Goal: Book appointment/travel/reservation

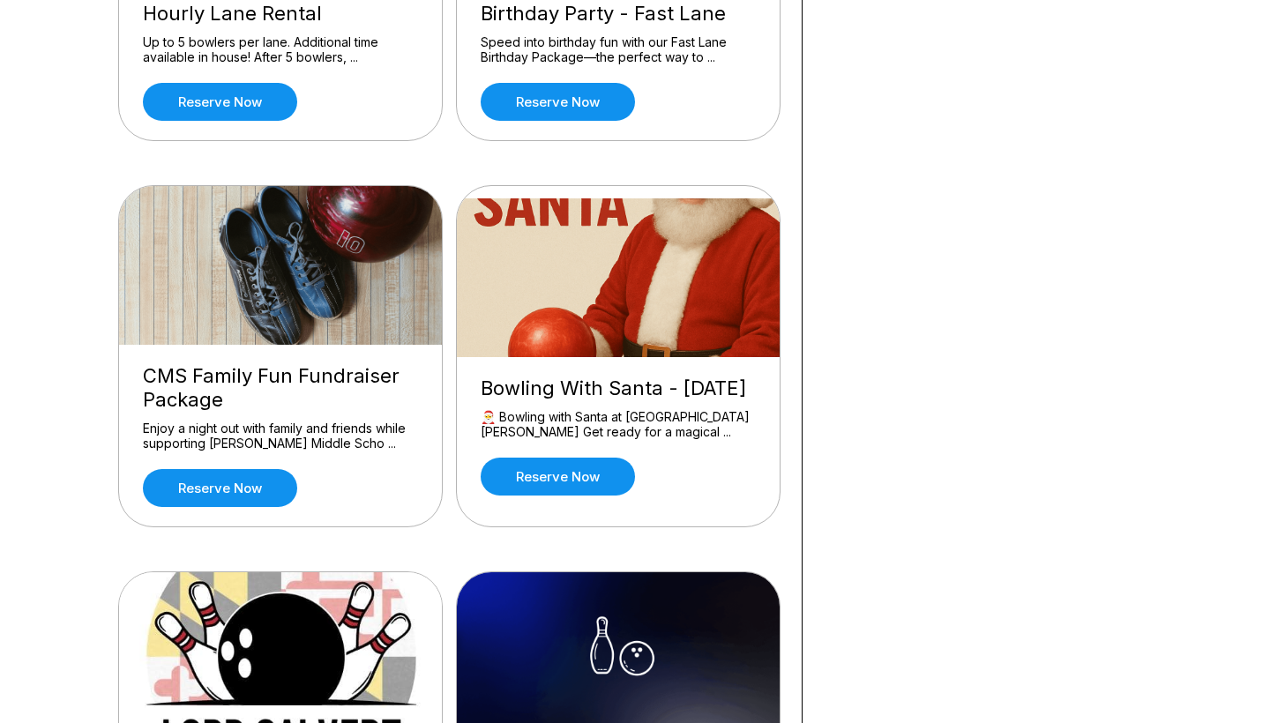
scroll to position [1100, 0]
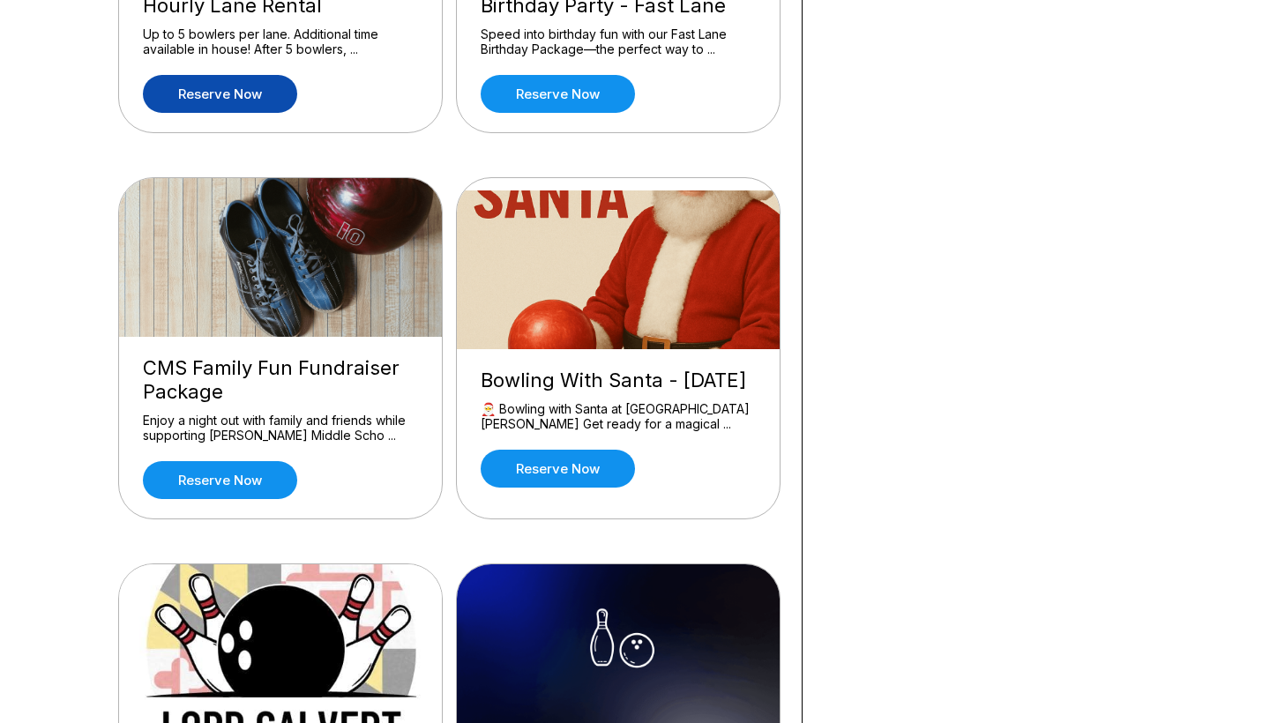
click at [276, 91] on link "Reserve now" at bounding box center [220, 94] width 154 height 38
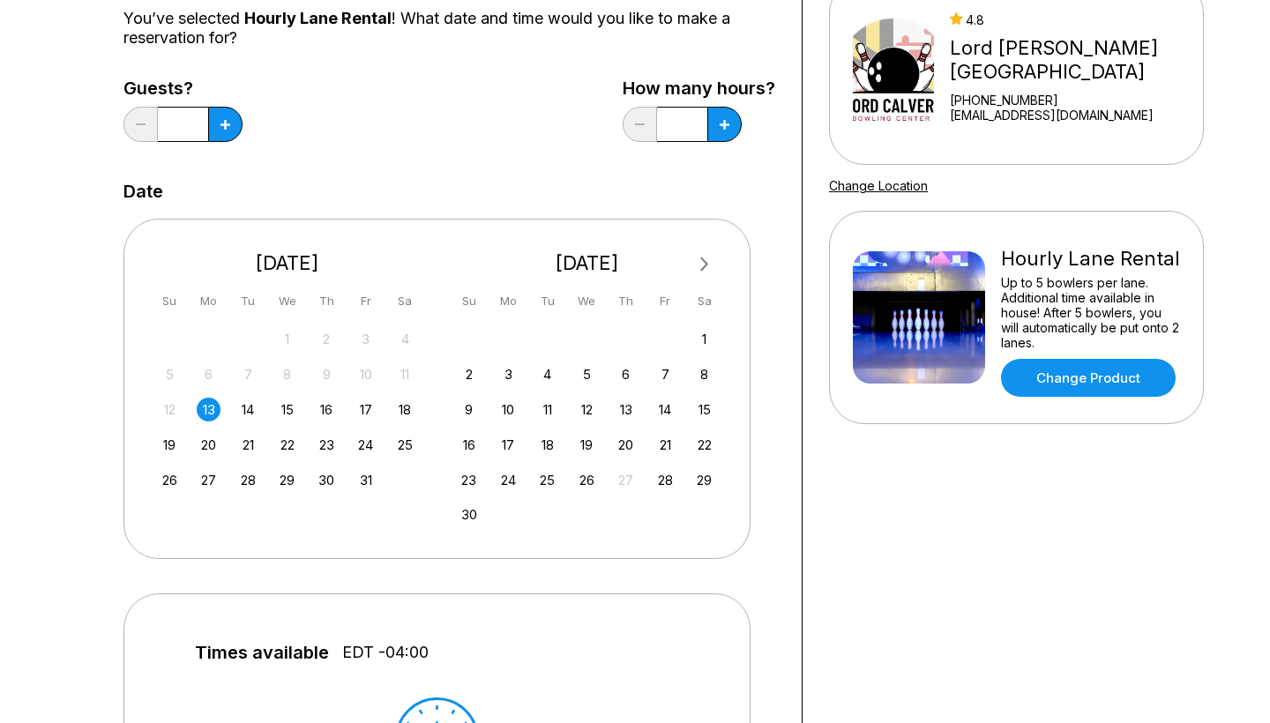
scroll to position [210, 0]
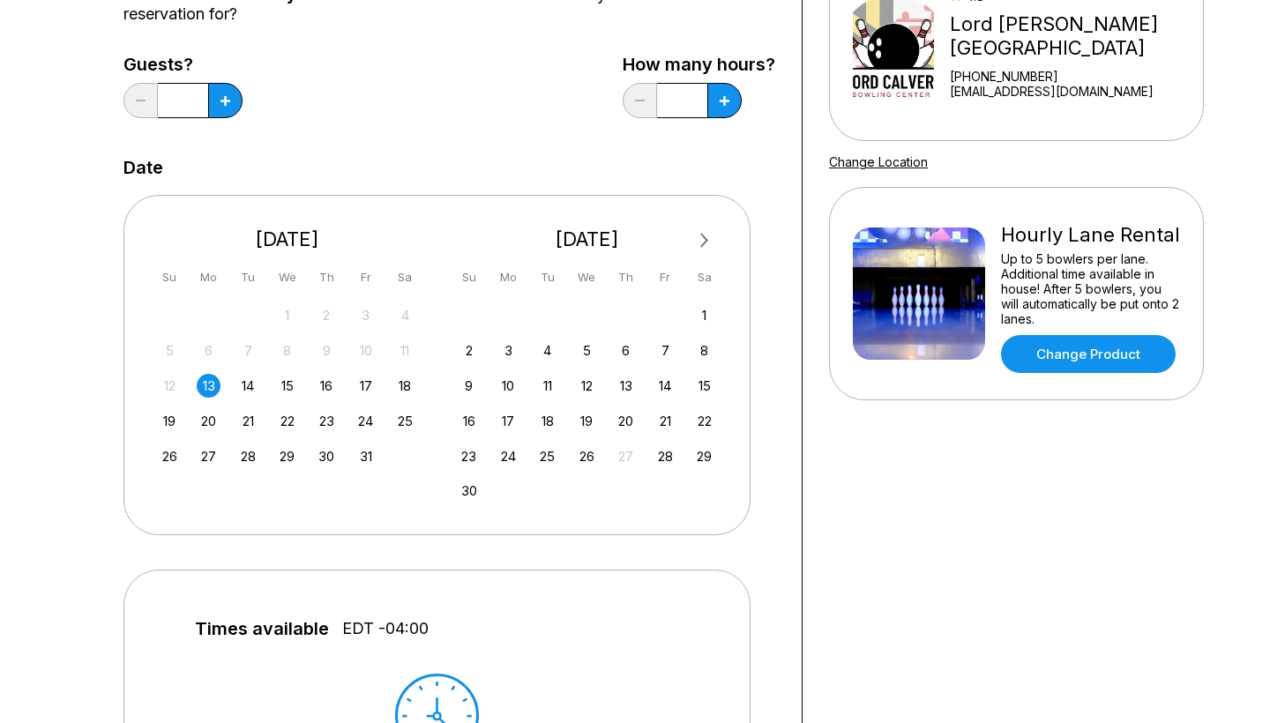
click at [205, 101] on input "*" at bounding box center [183, 100] width 50 height 35
click at [216, 101] on button at bounding box center [225, 100] width 34 height 35
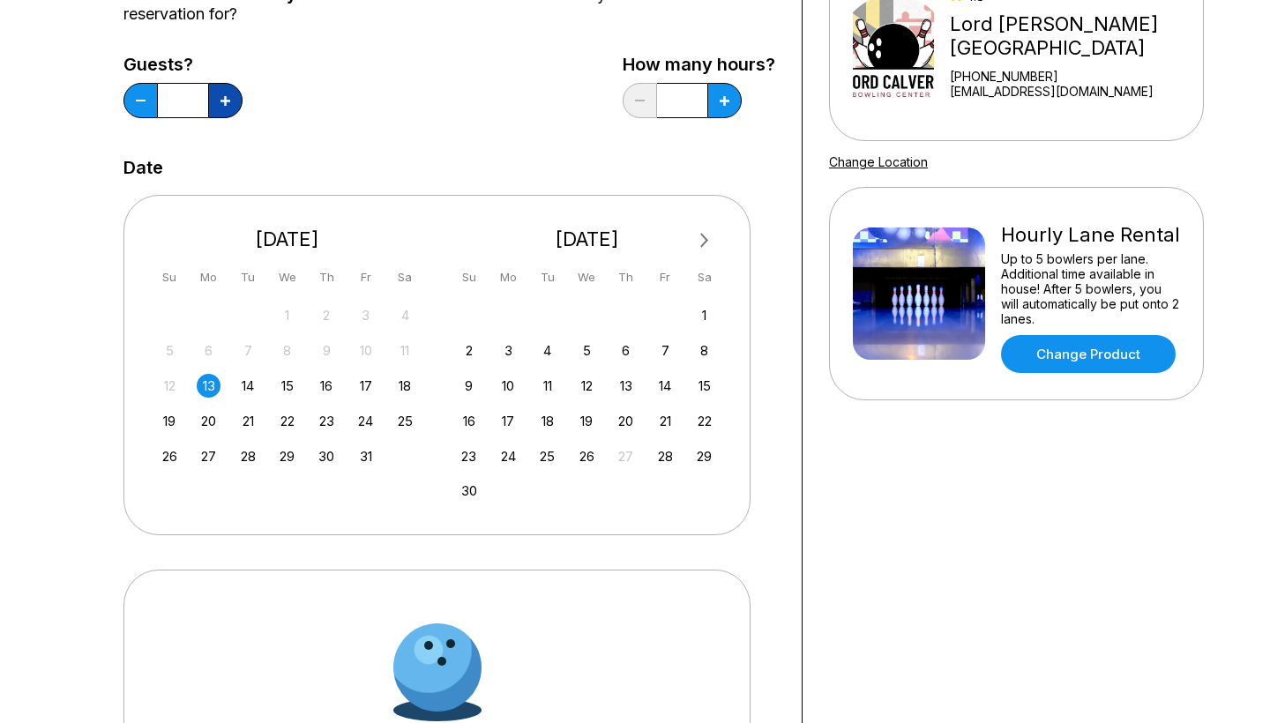
click at [216, 101] on button at bounding box center [225, 100] width 34 height 35
click at [217, 101] on button at bounding box center [225, 100] width 34 height 35
type input "*"
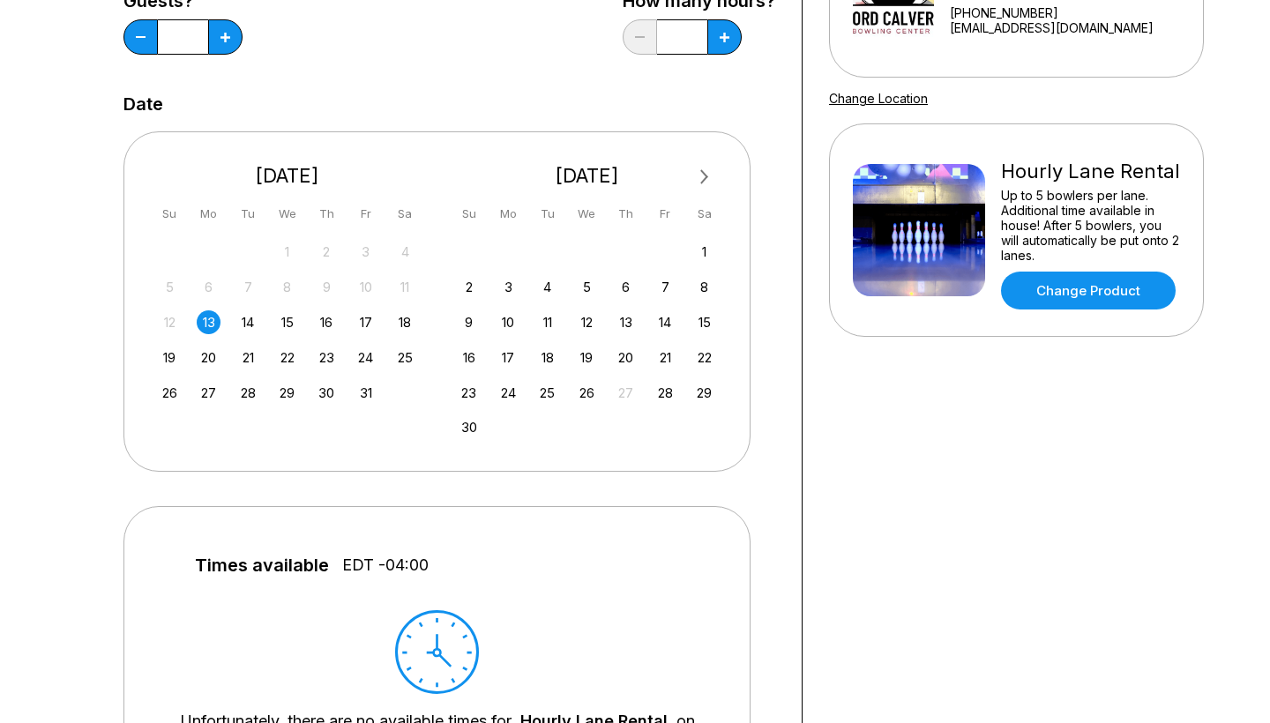
scroll to position [290, 0]
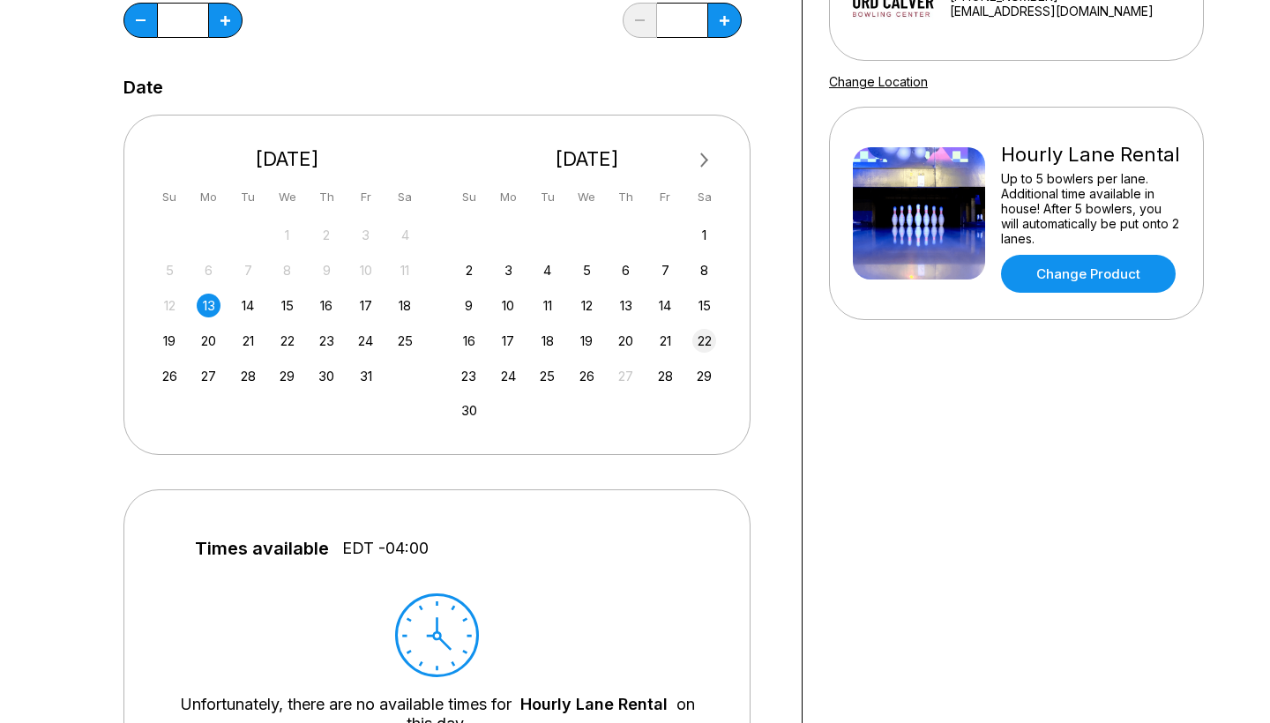
click at [699, 342] on div "22" at bounding box center [704, 341] width 24 height 24
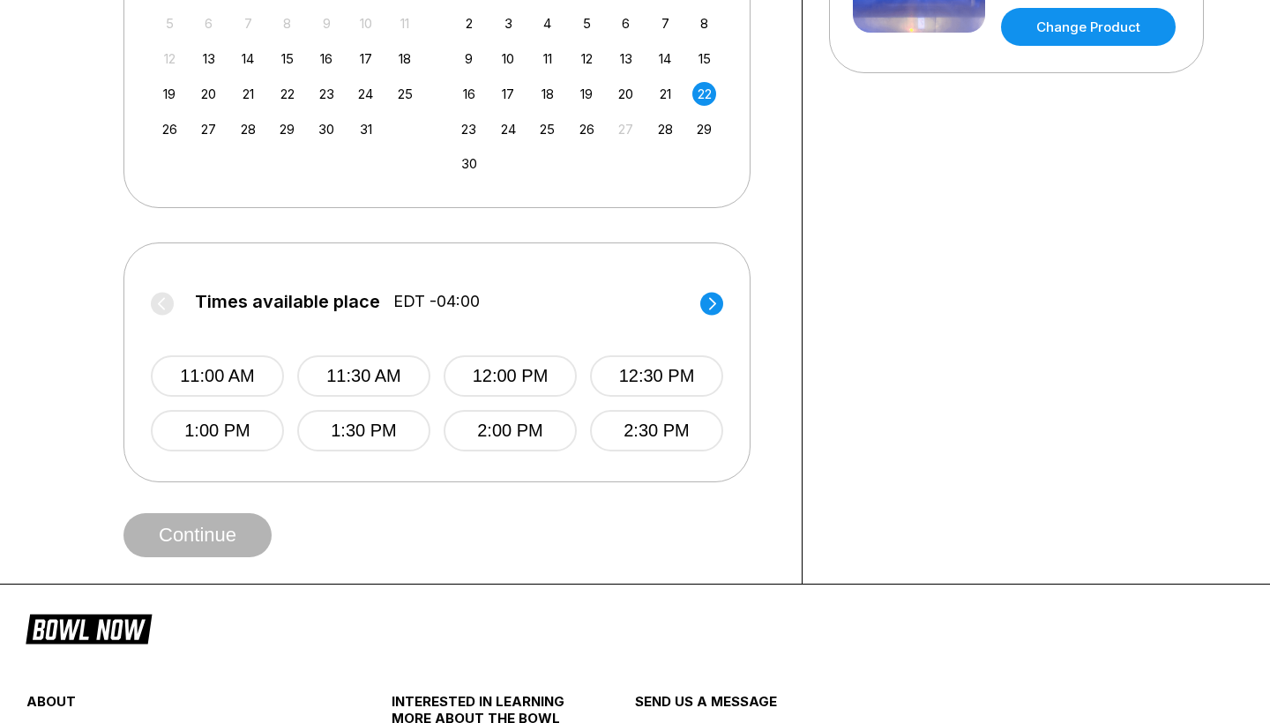
scroll to position [573, 0]
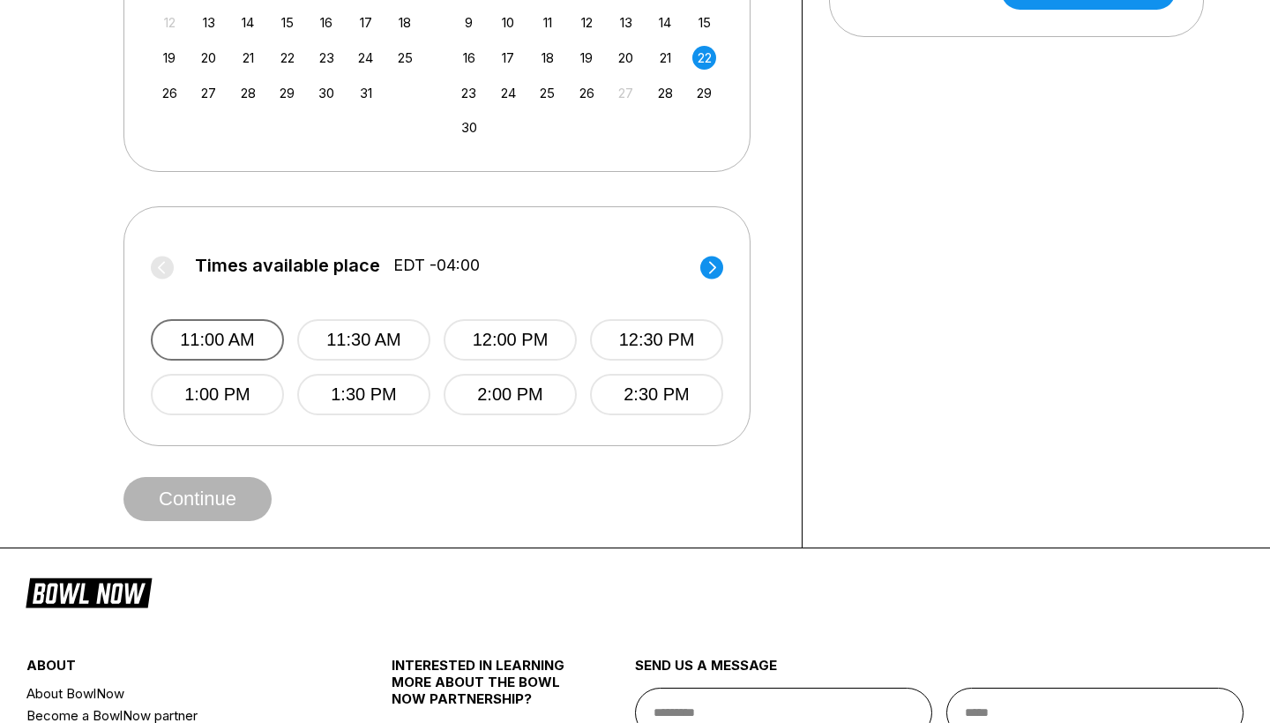
click at [245, 338] on button "11:00 AM" at bounding box center [217, 339] width 133 height 41
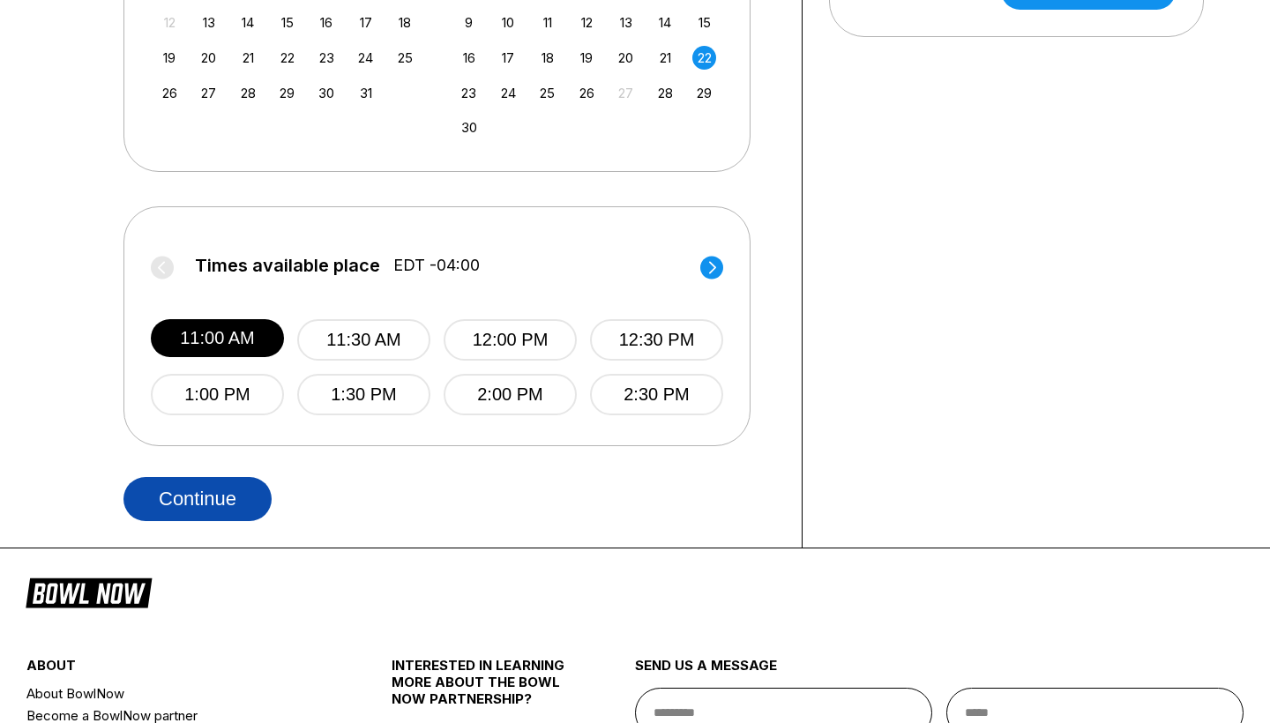
click at [248, 487] on button "Continue" at bounding box center [197, 499] width 148 height 44
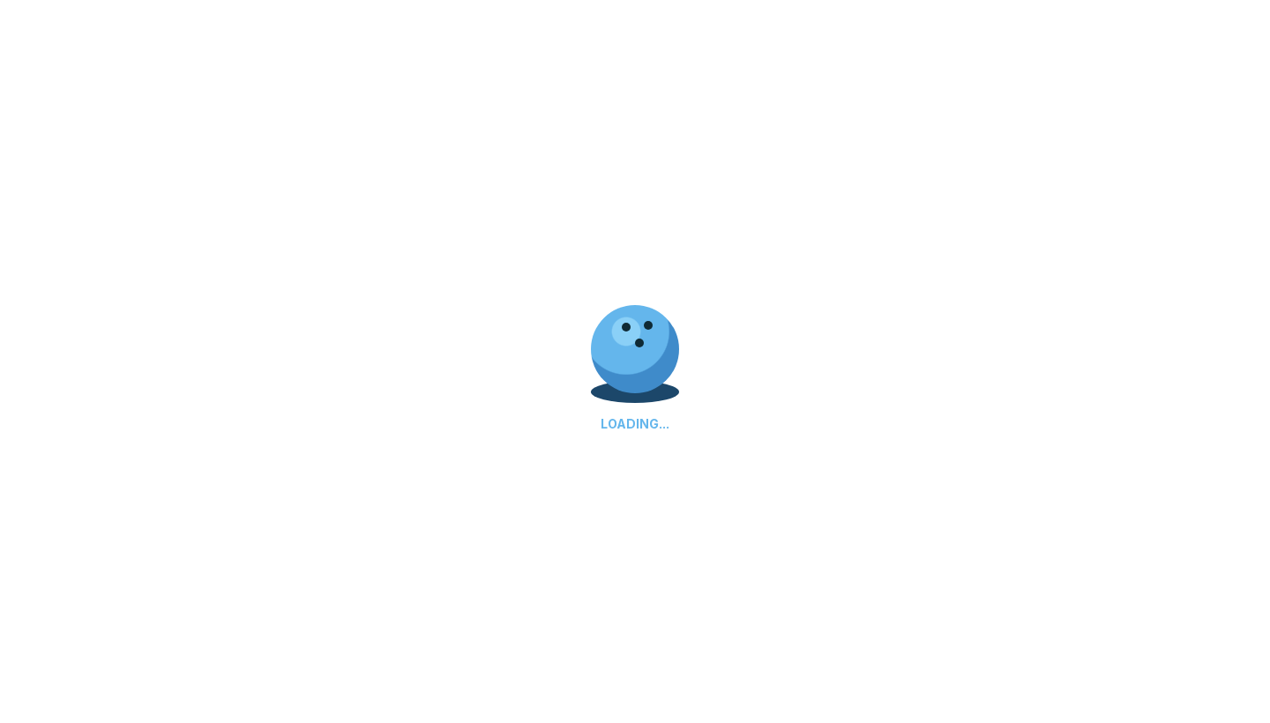
select select "**"
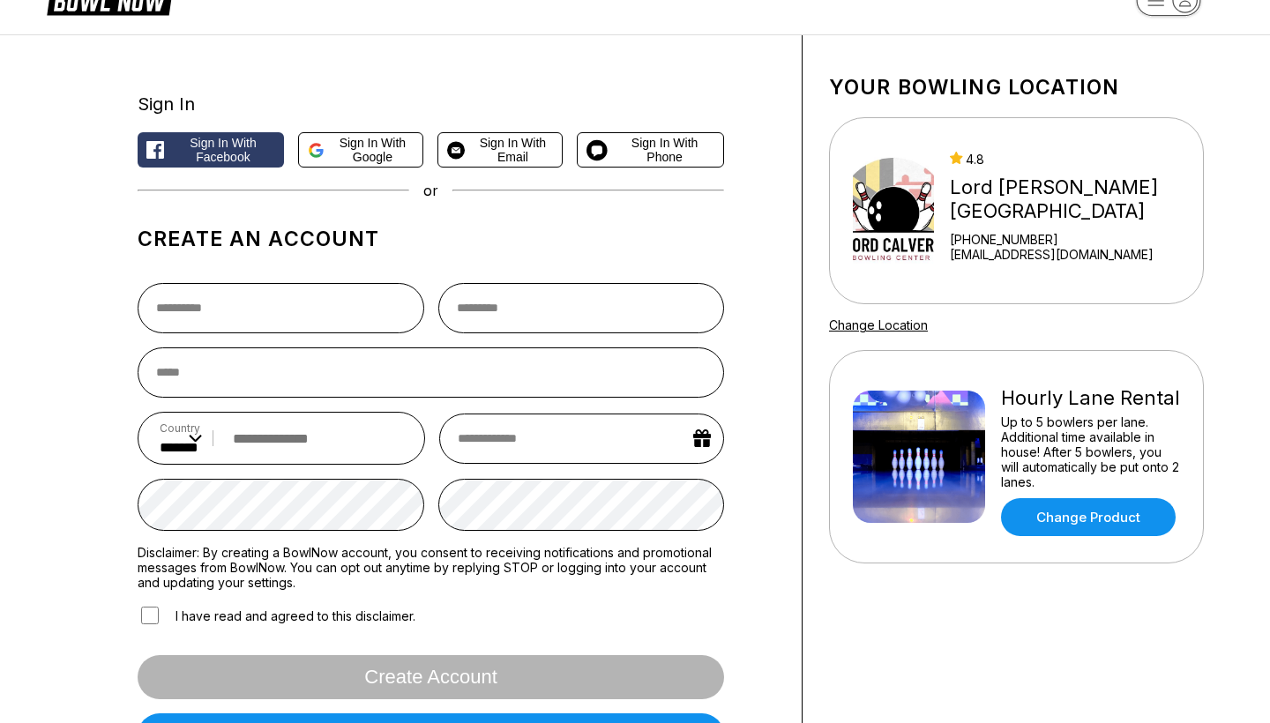
scroll to position [47, 0]
click at [520, 145] on span "Sign in with Email" at bounding box center [512, 150] width 81 height 28
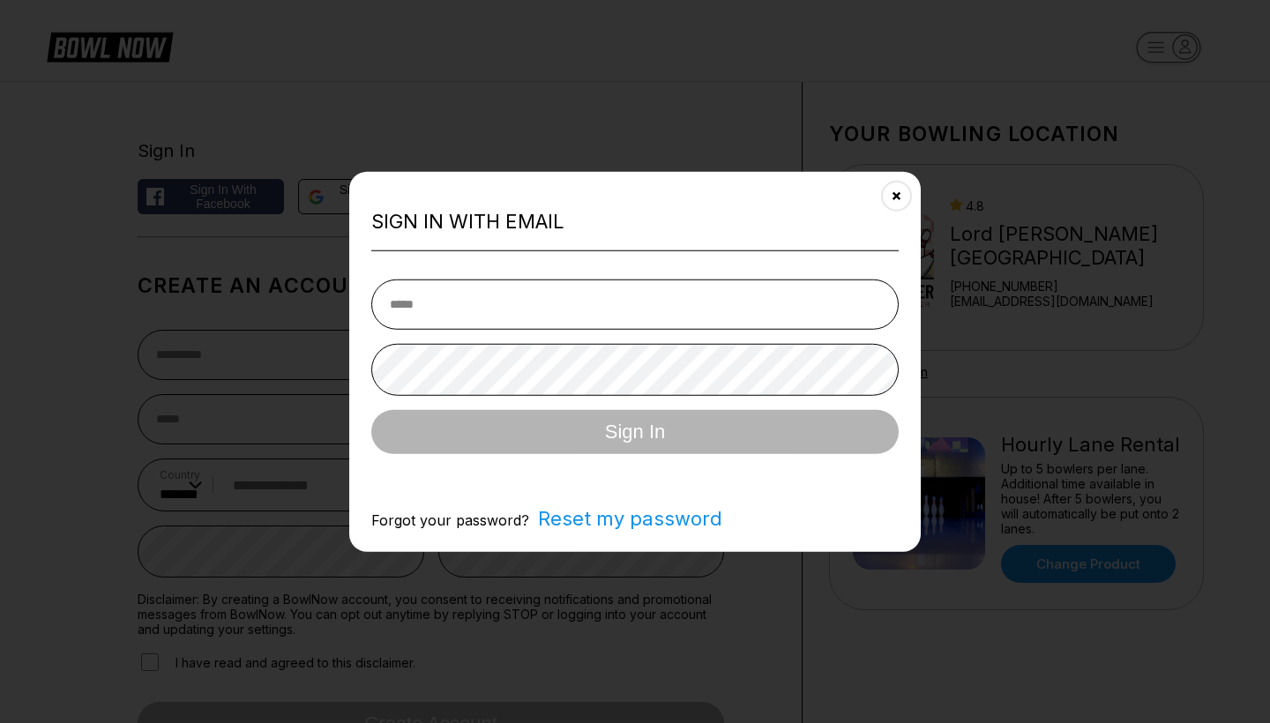
click at [449, 312] on input "email" at bounding box center [634, 304] width 527 height 50
type input "**********"
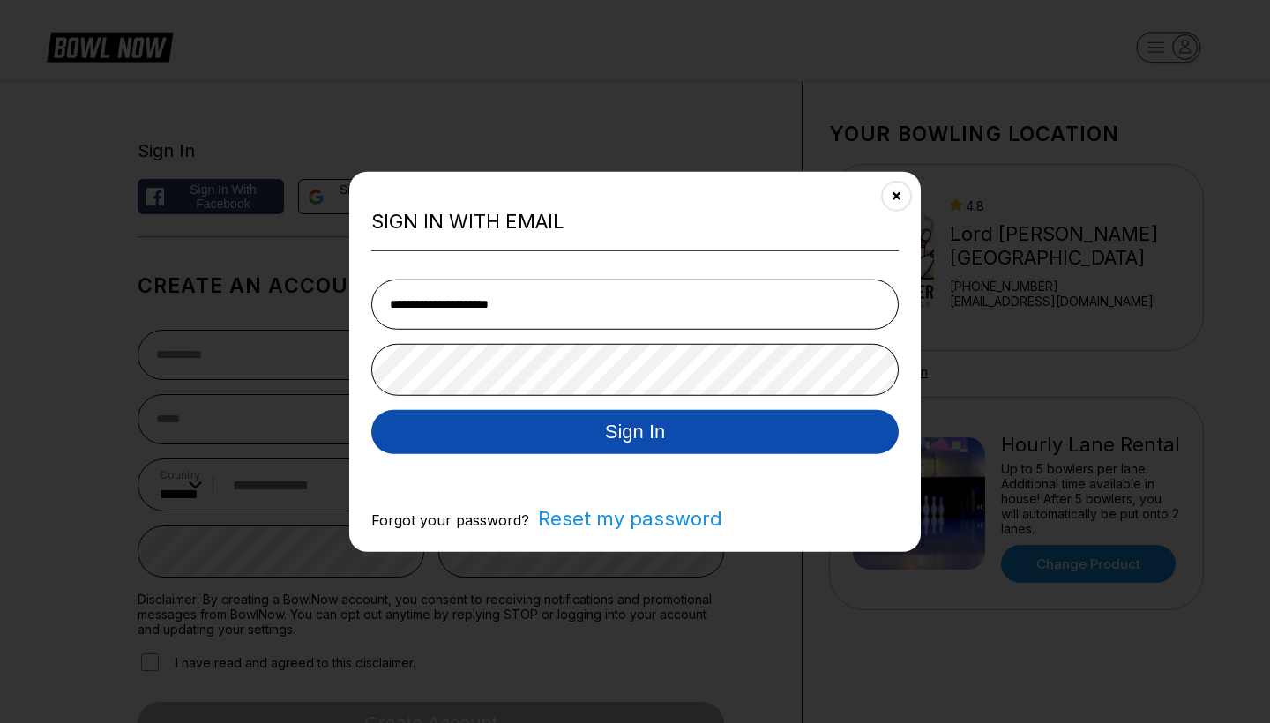
click at [451, 412] on button "Sign In" at bounding box center [634, 431] width 527 height 44
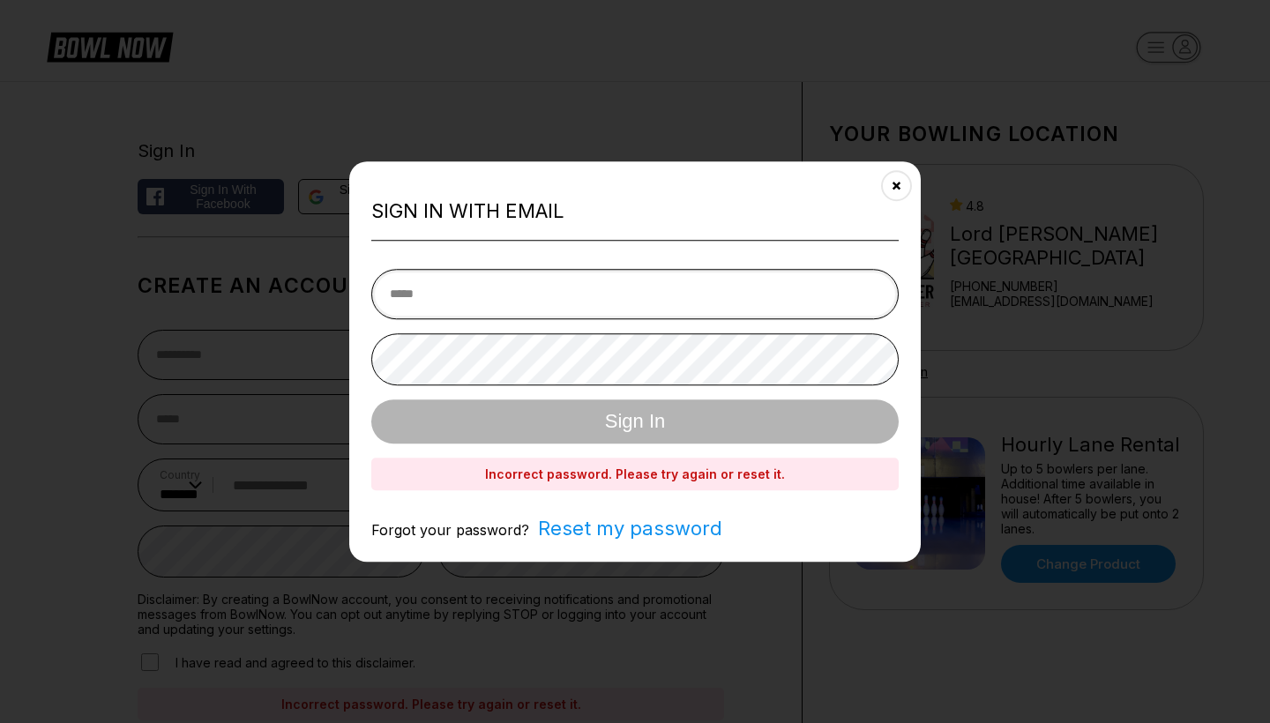
click at [491, 283] on input "email" at bounding box center [634, 294] width 527 height 50
type input "**********"
click at [635, 421] on button "Sign In" at bounding box center [634, 421] width 527 height 44
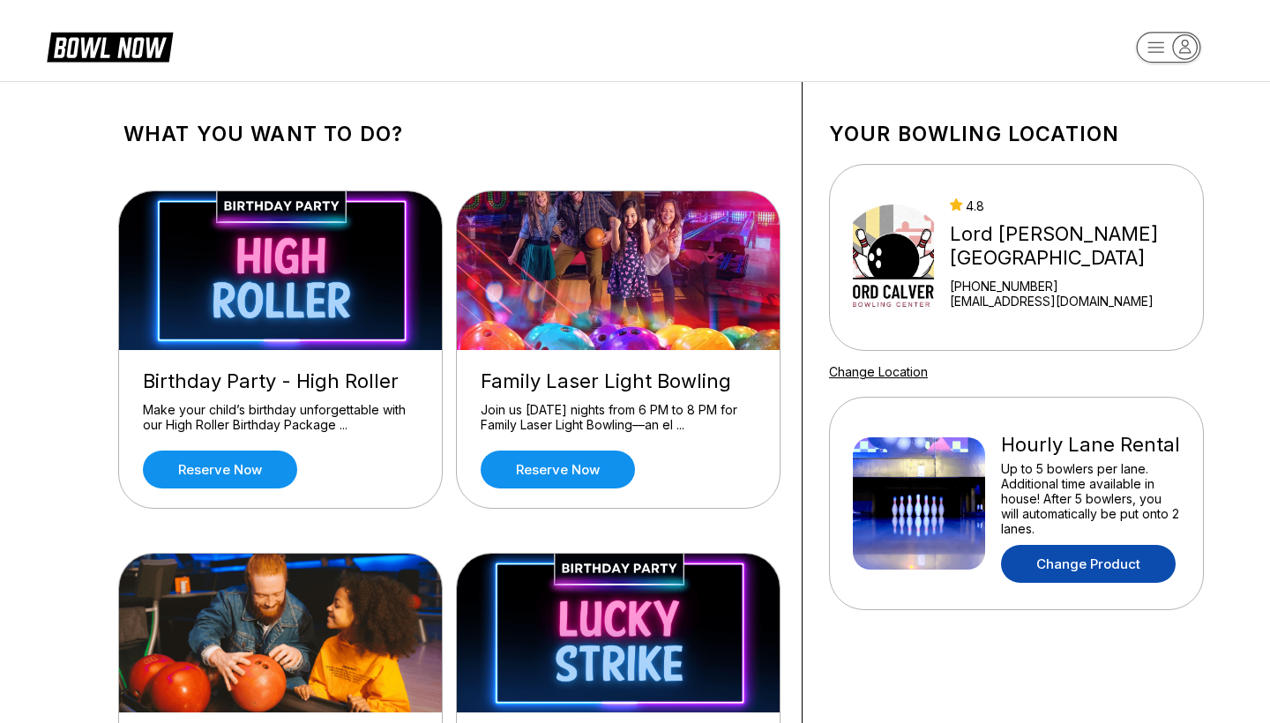
click at [1075, 558] on link "Change Product" at bounding box center [1088, 564] width 175 height 38
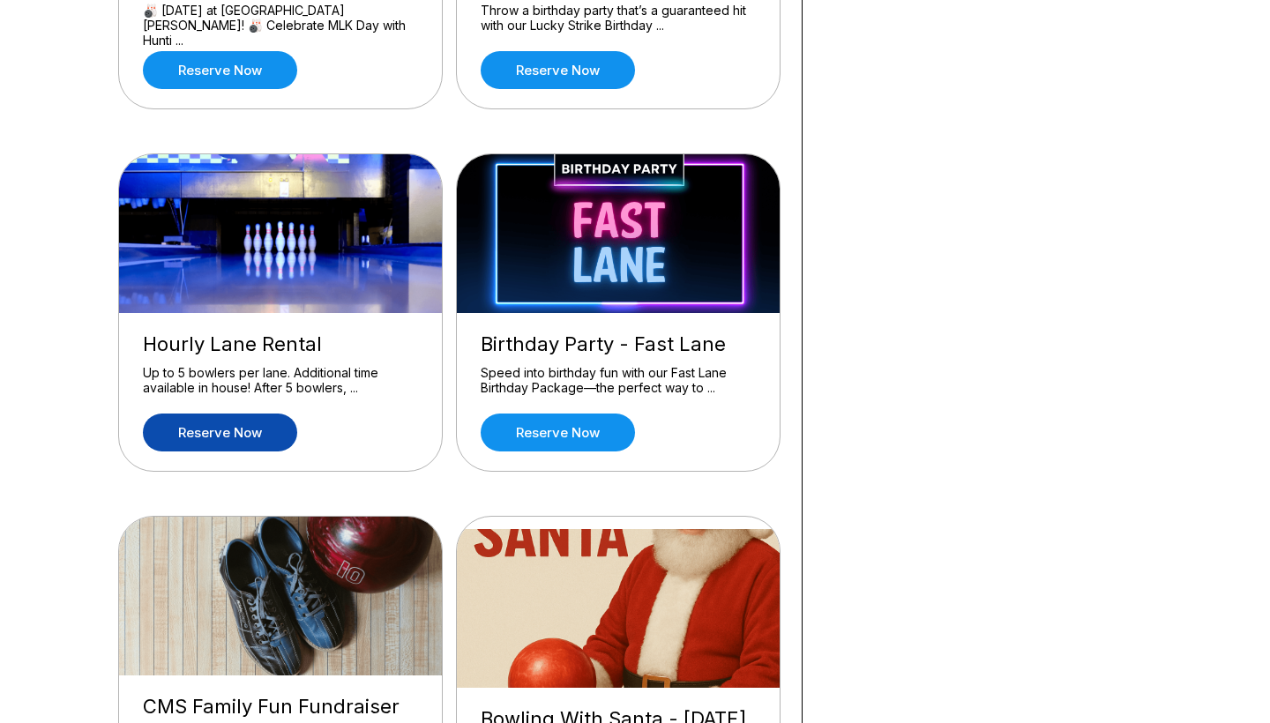
scroll to position [764, 0]
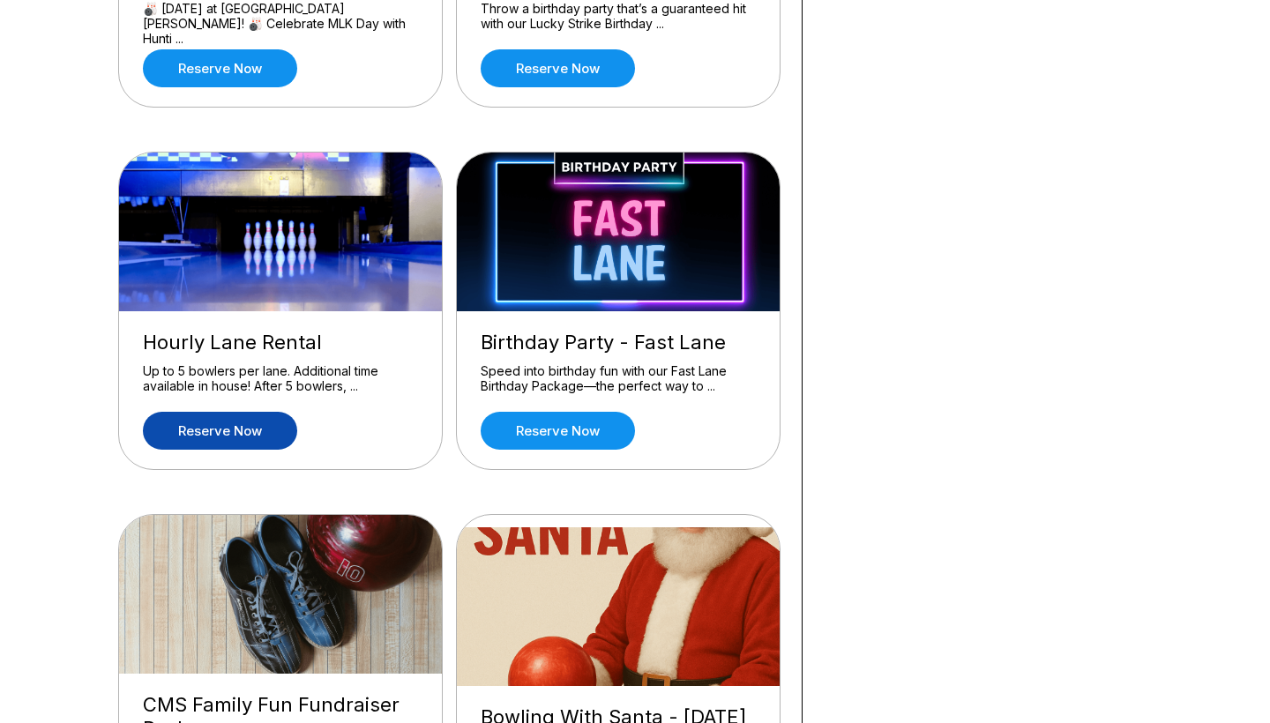
click at [250, 444] on link "Reserve now" at bounding box center [220, 431] width 154 height 38
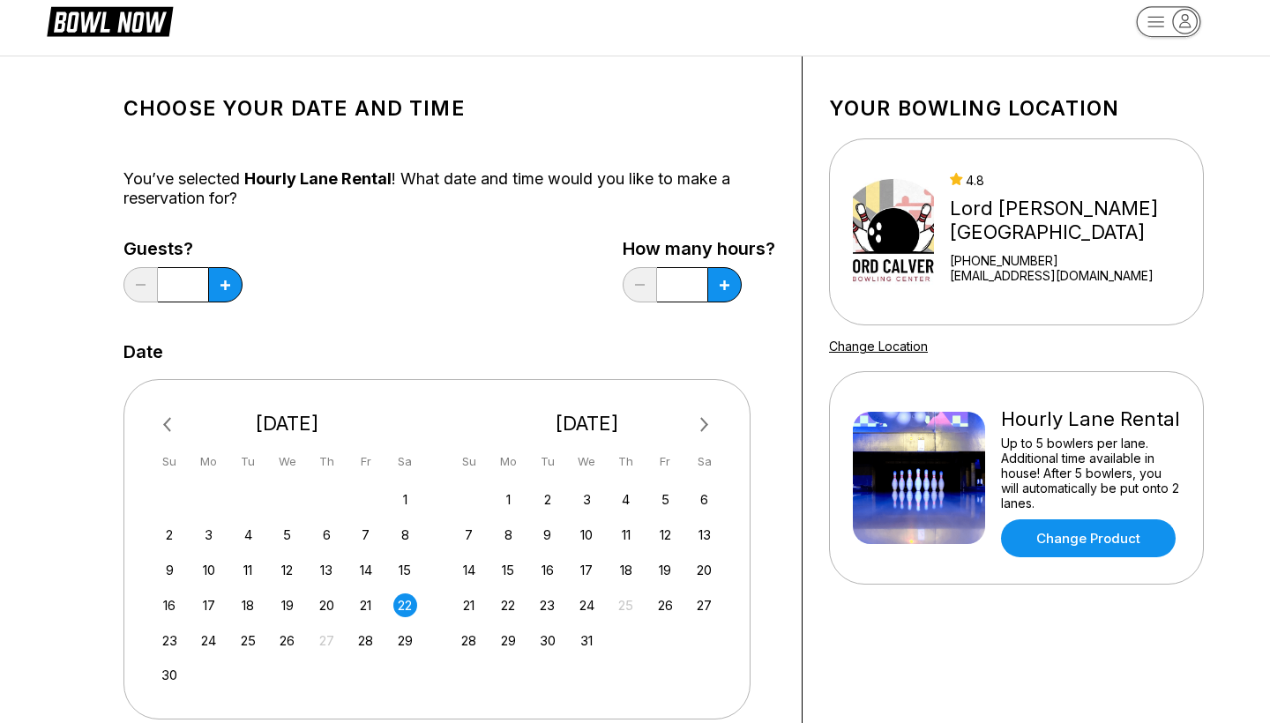
scroll to position [28, 0]
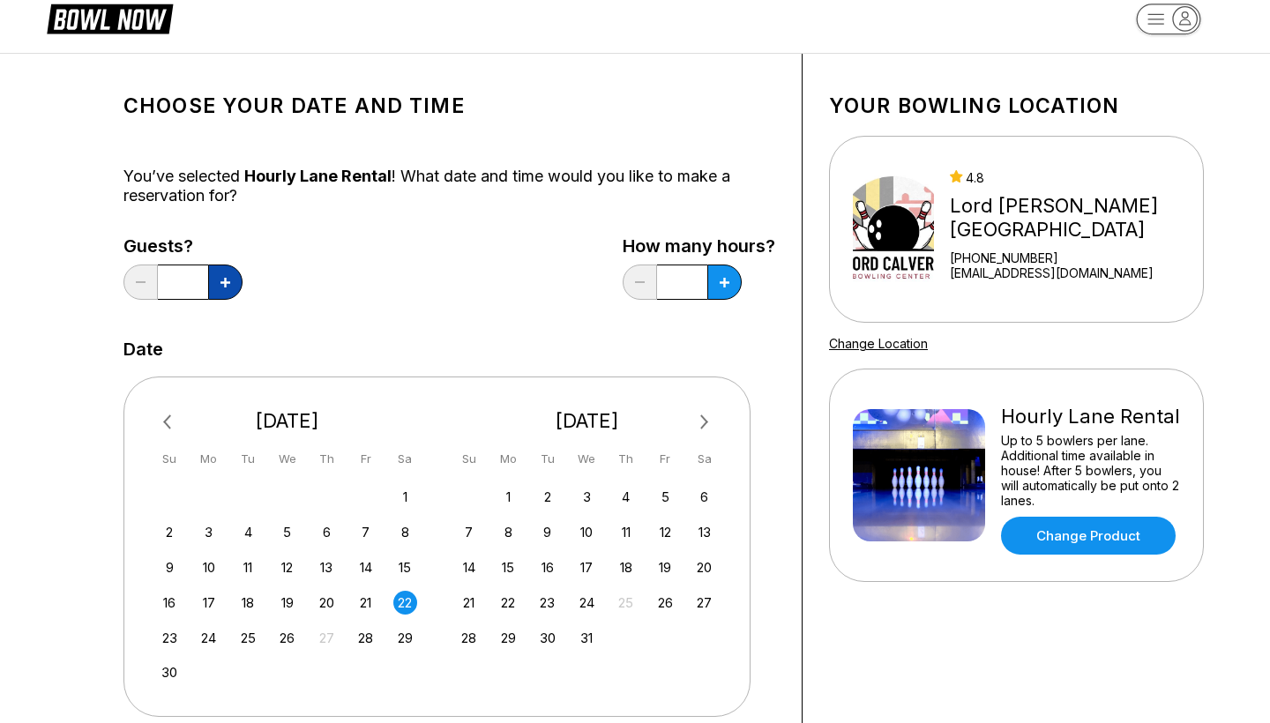
click at [220, 283] on button at bounding box center [225, 282] width 34 height 35
type input "*"
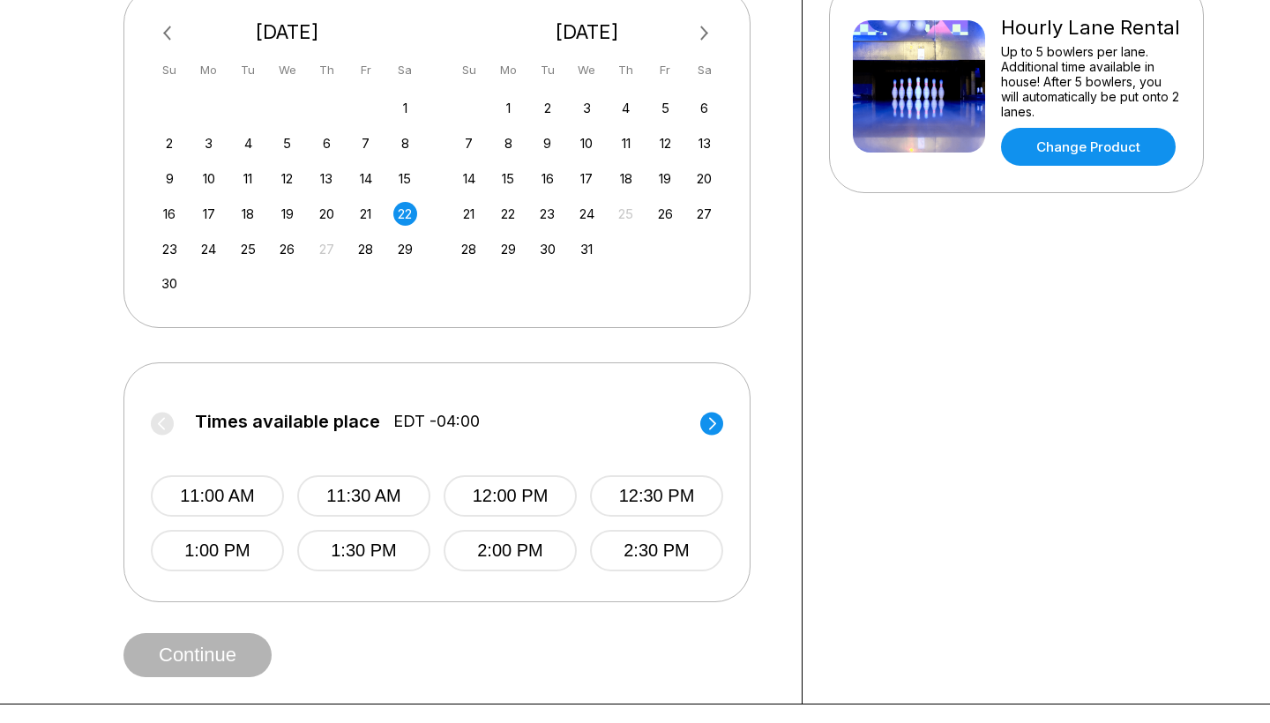
scroll to position [533, 0]
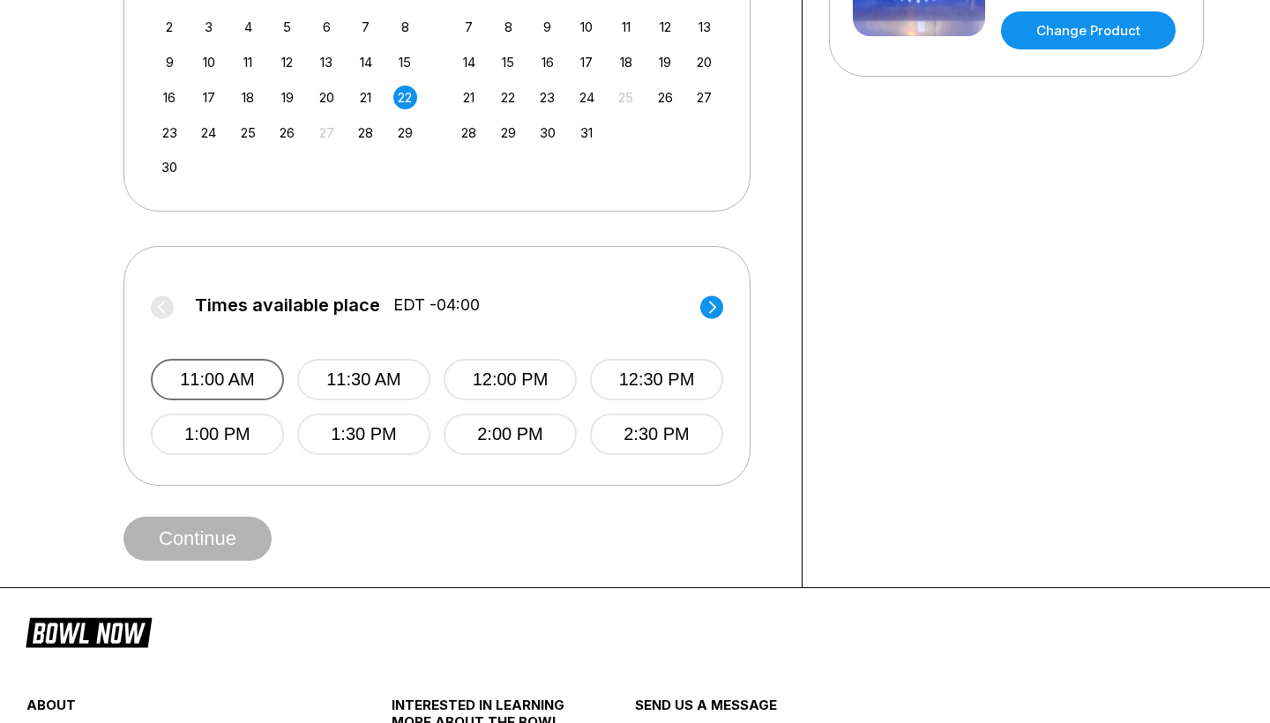
click at [199, 377] on button "11:00 AM" at bounding box center [217, 379] width 133 height 41
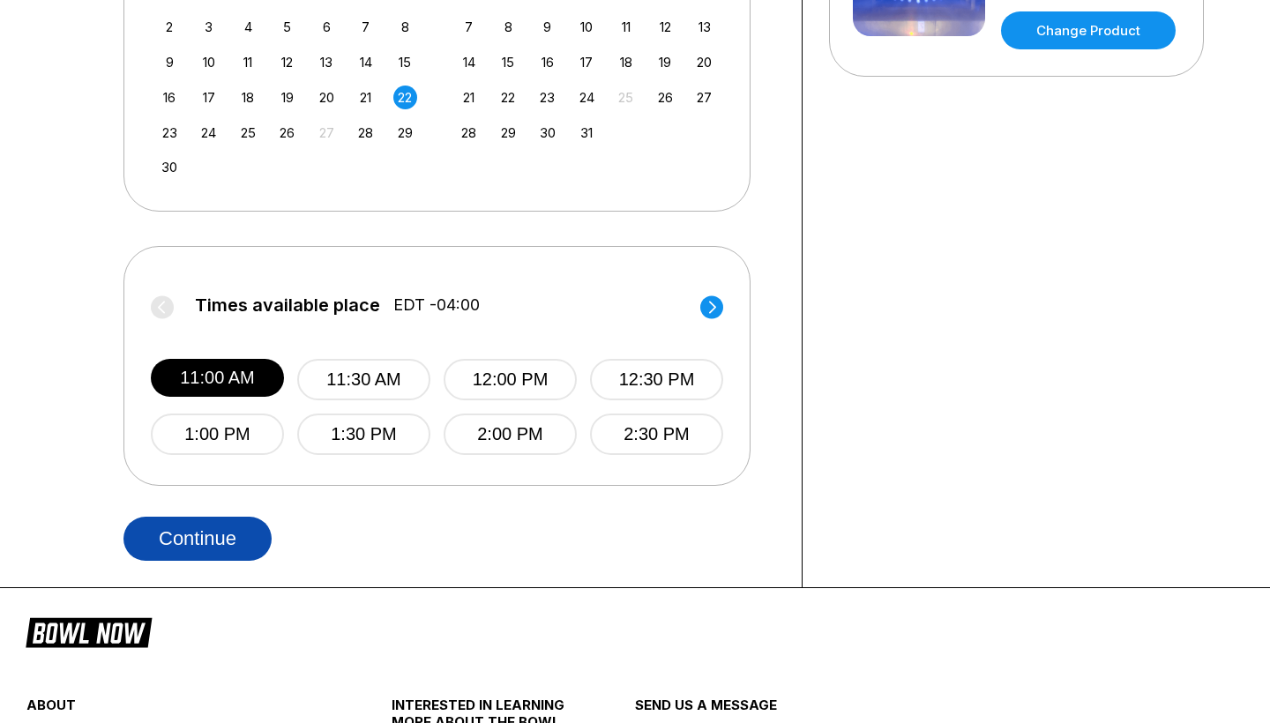
click at [187, 539] on button "Continue" at bounding box center [197, 539] width 148 height 44
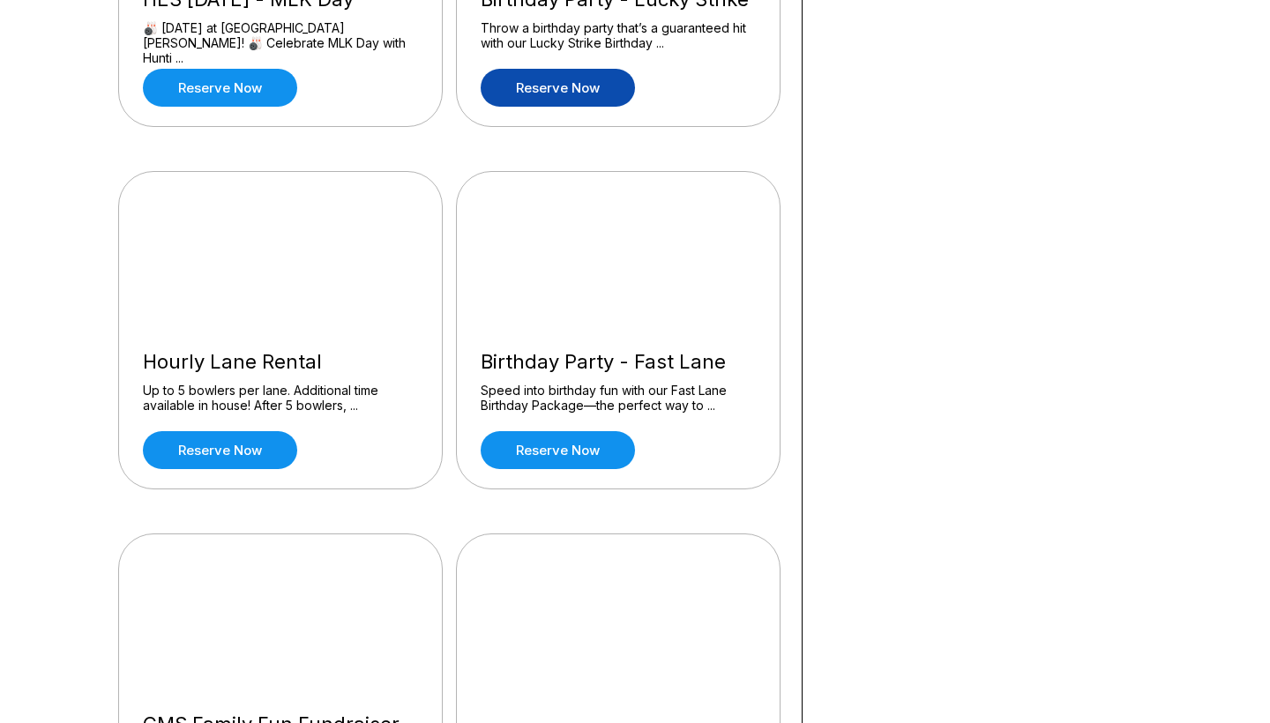
scroll to position [745, 0]
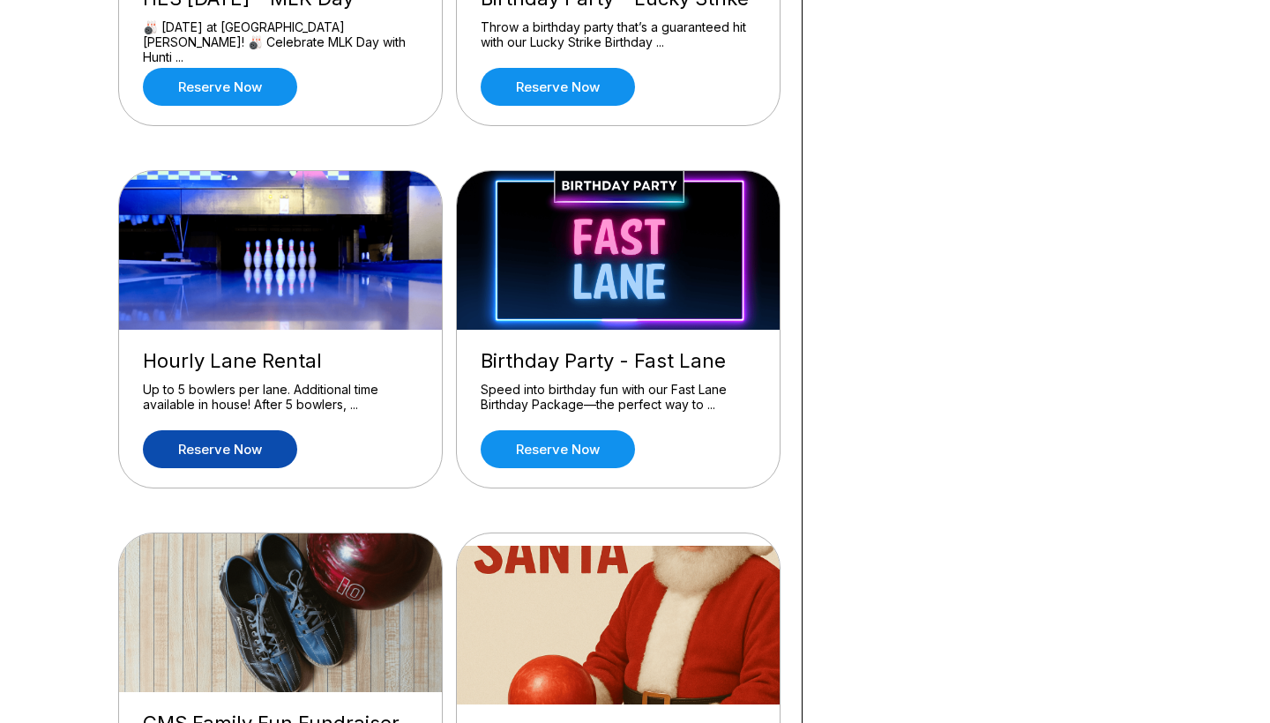
click at [254, 459] on link "Reserve now" at bounding box center [220, 449] width 154 height 38
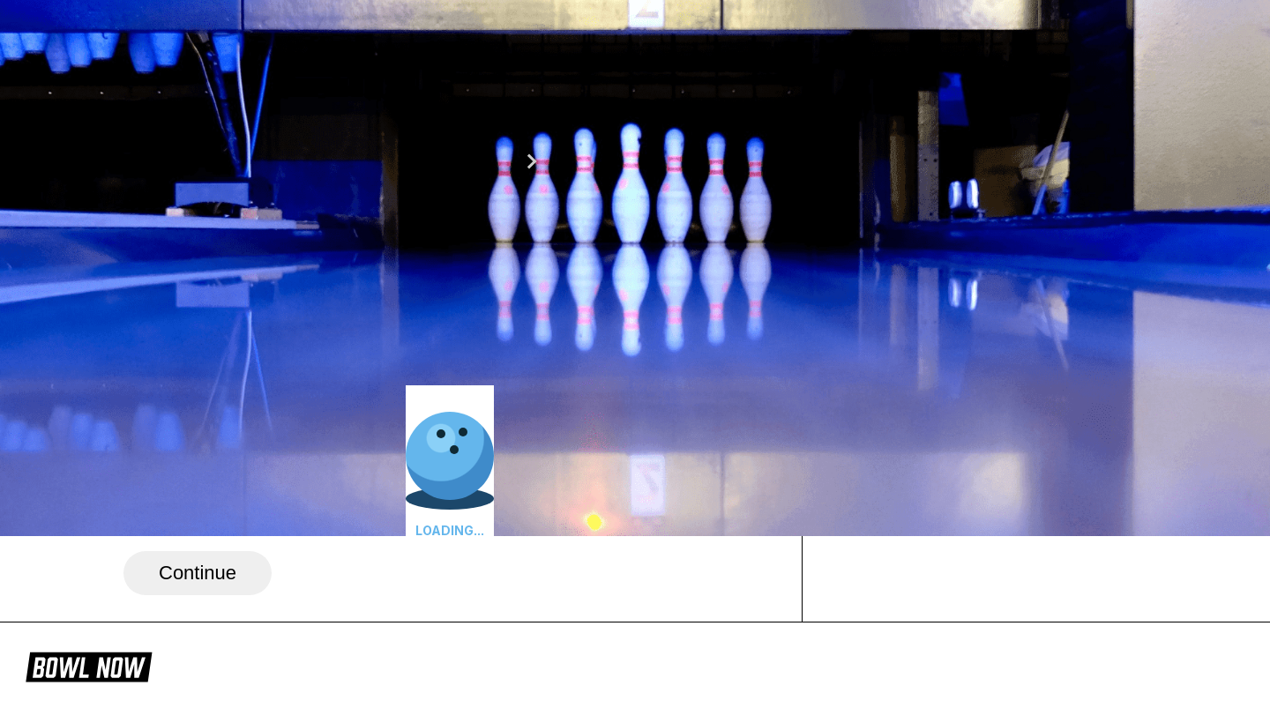
scroll to position [192, 0]
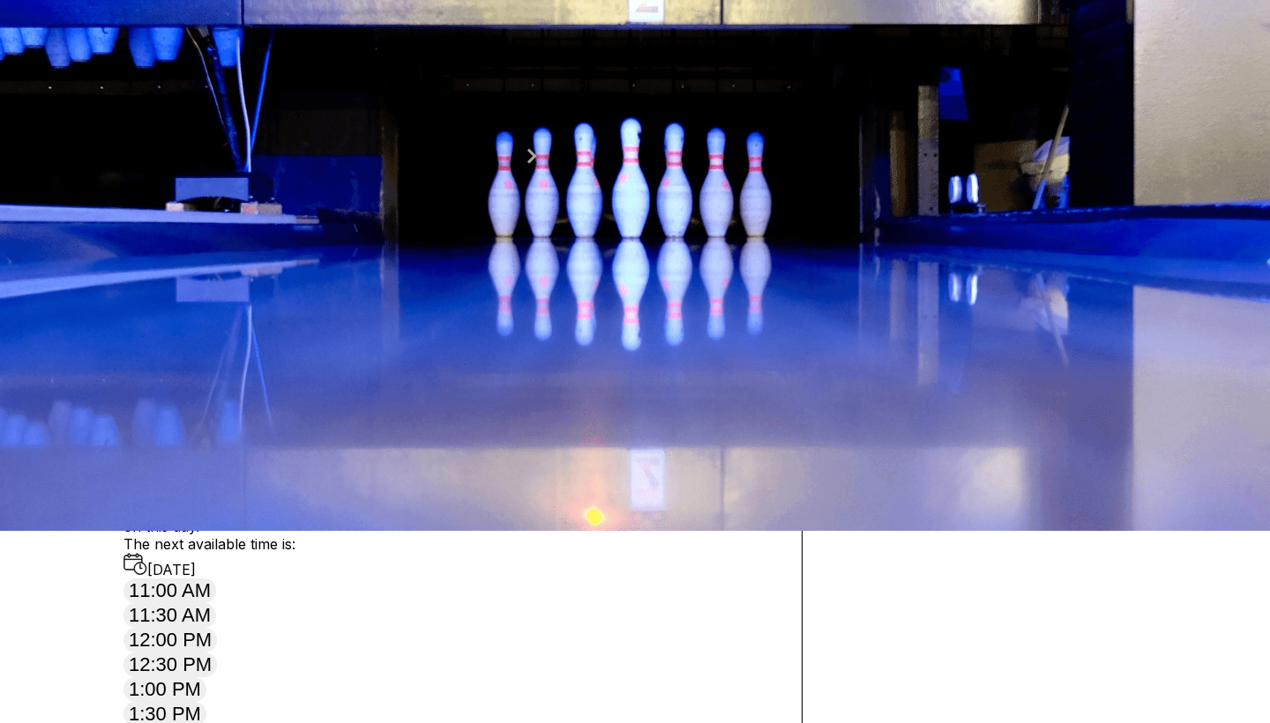
click at [546, 170] on button "Next Month" at bounding box center [532, 156] width 28 height 28
click at [156, 339] on div "23" at bounding box center [144, 327] width 24 height 24
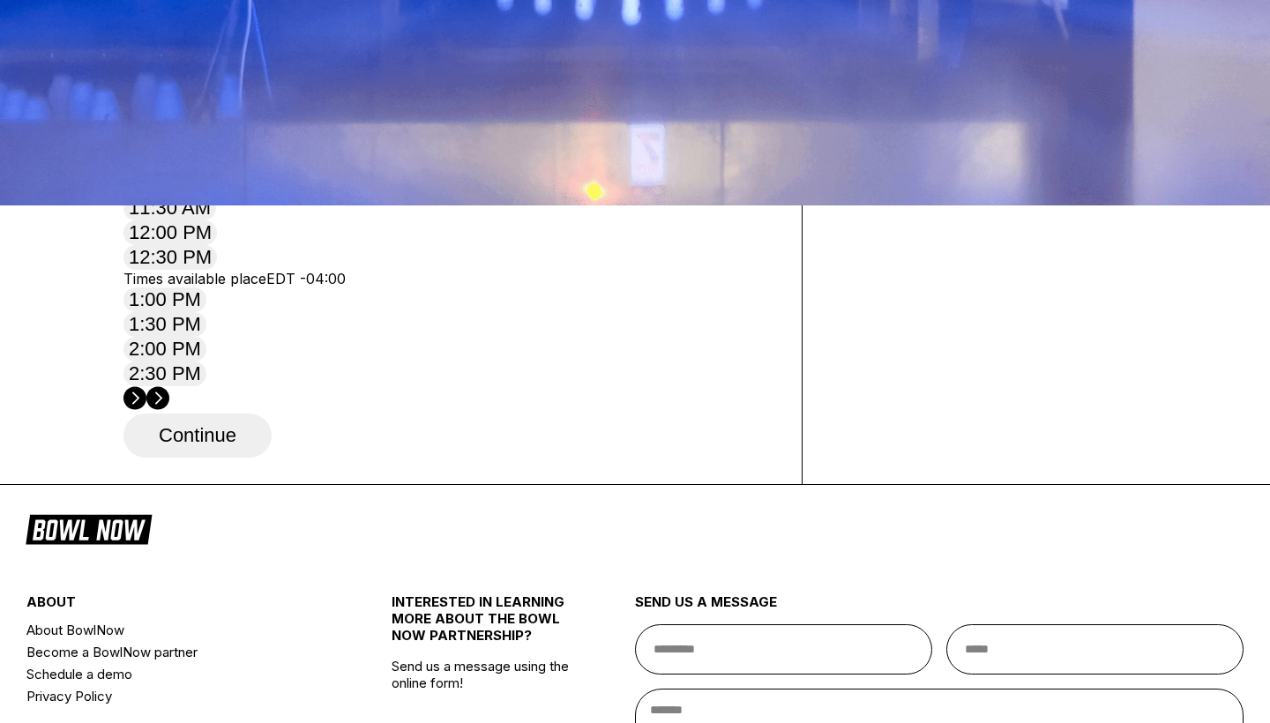
scroll to position [521, 0]
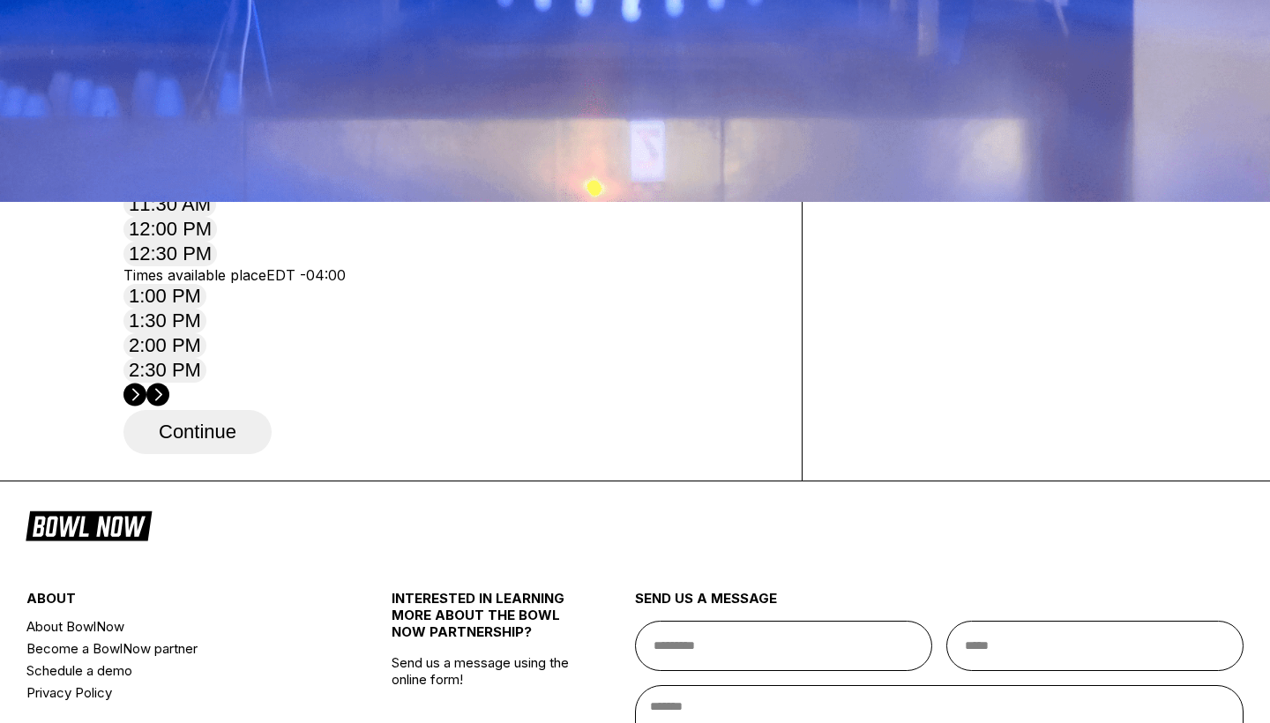
click at [216, 192] on button "11:00 AM" at bounding box center [169, 180] width 93 height 25
click at [205, 454] on button "Continue" at bounding box center [197, 432] width 148 height 44
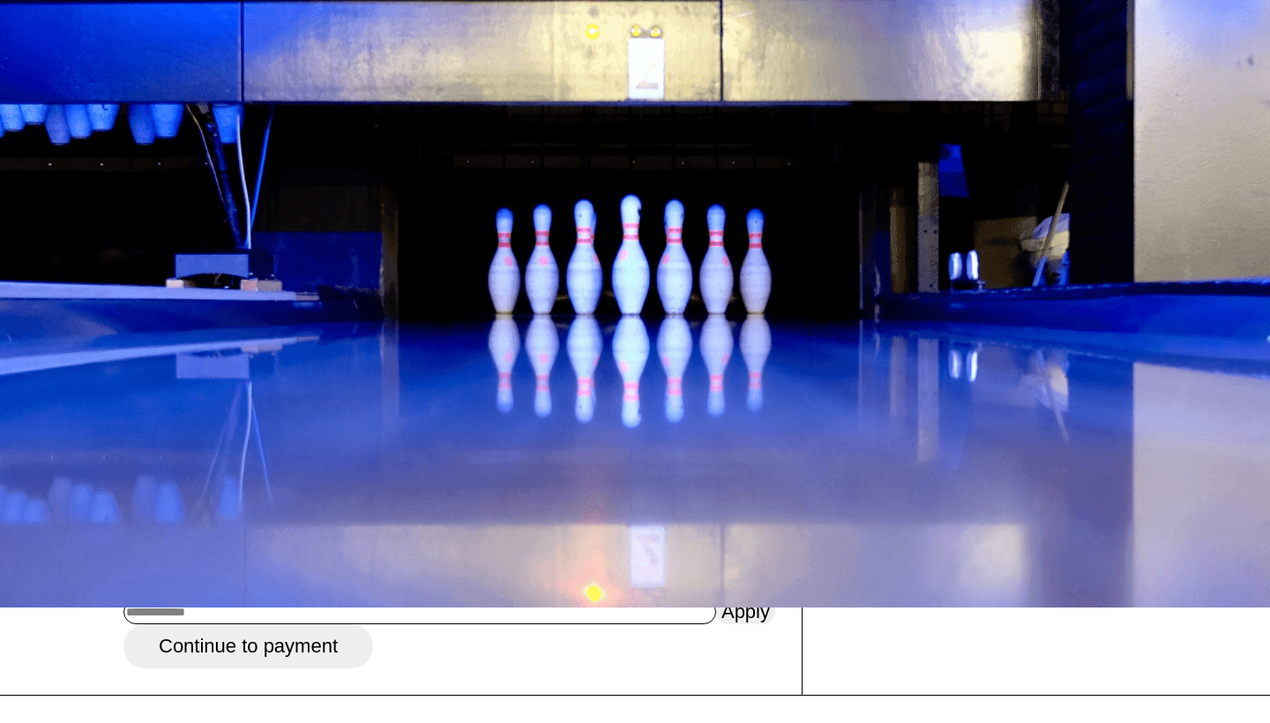
scroll to position [116, 0]
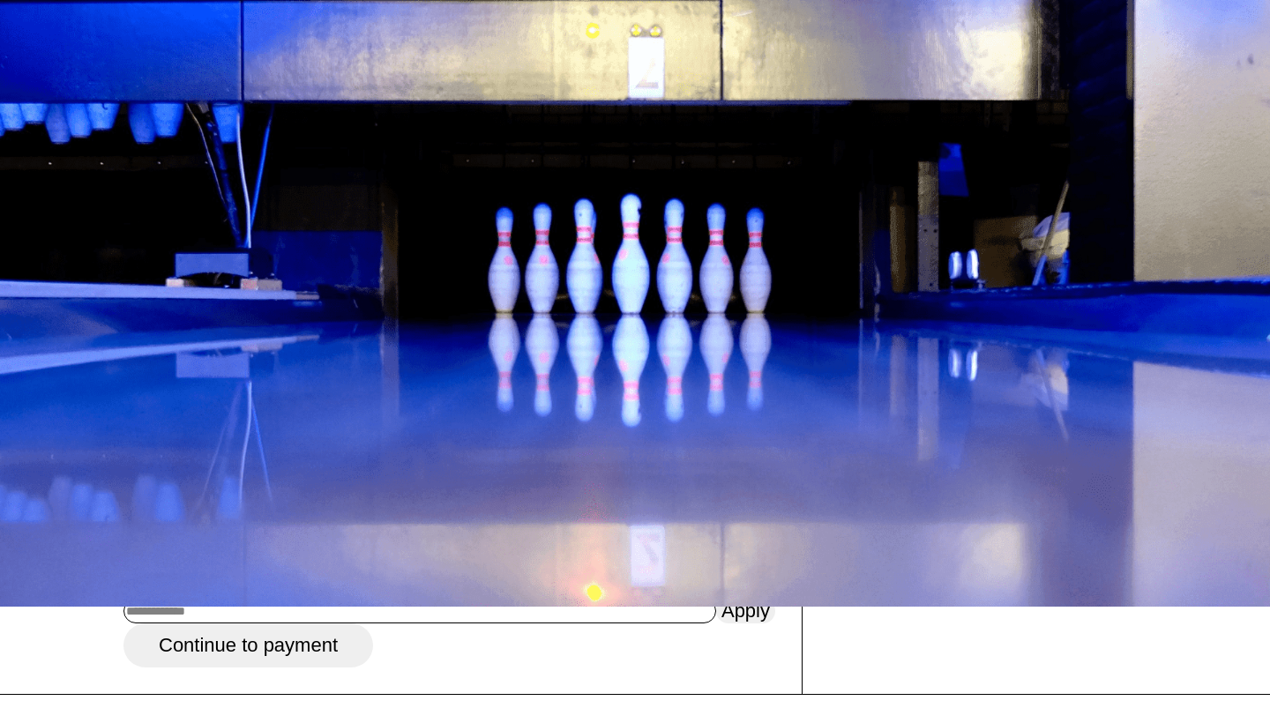
click at [1043, 436] on link "Change Product" at bounding box center [956, 418] width 175 height 38
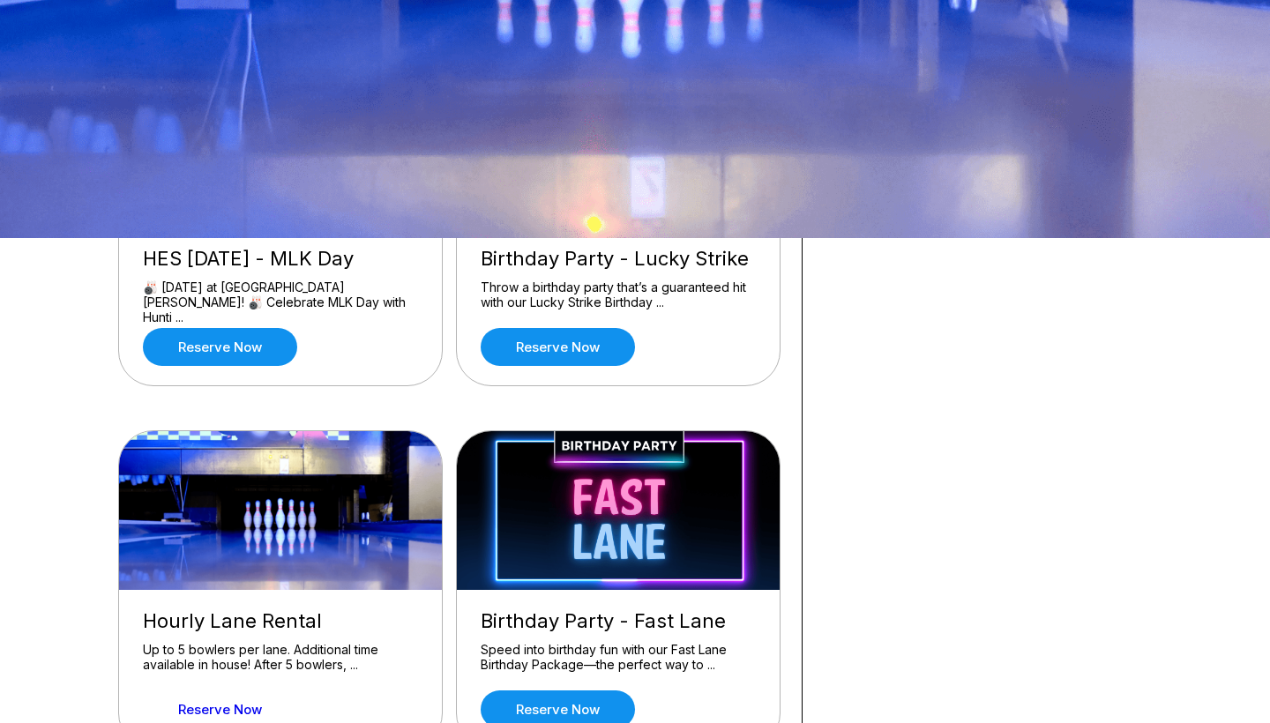
scroll to position [488, 0]
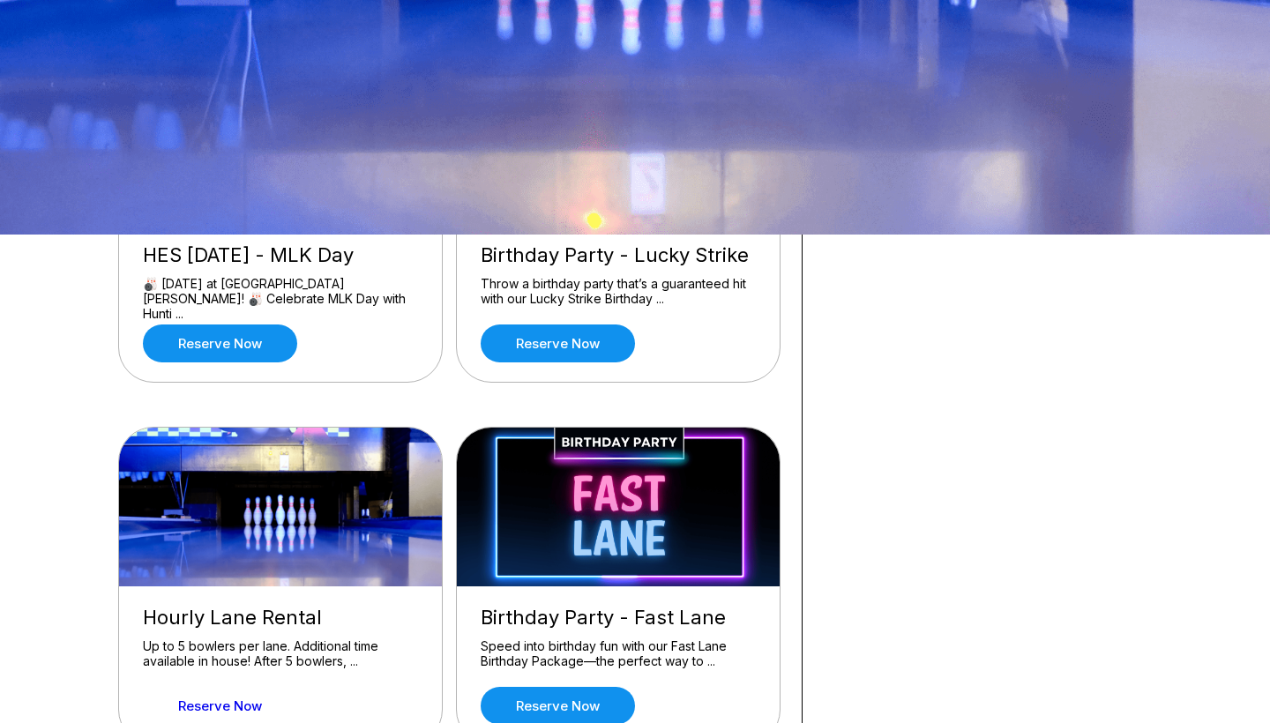
click at [202, 694] on link "Reserve now" at bounding box center [220, 706] width 154 height 38
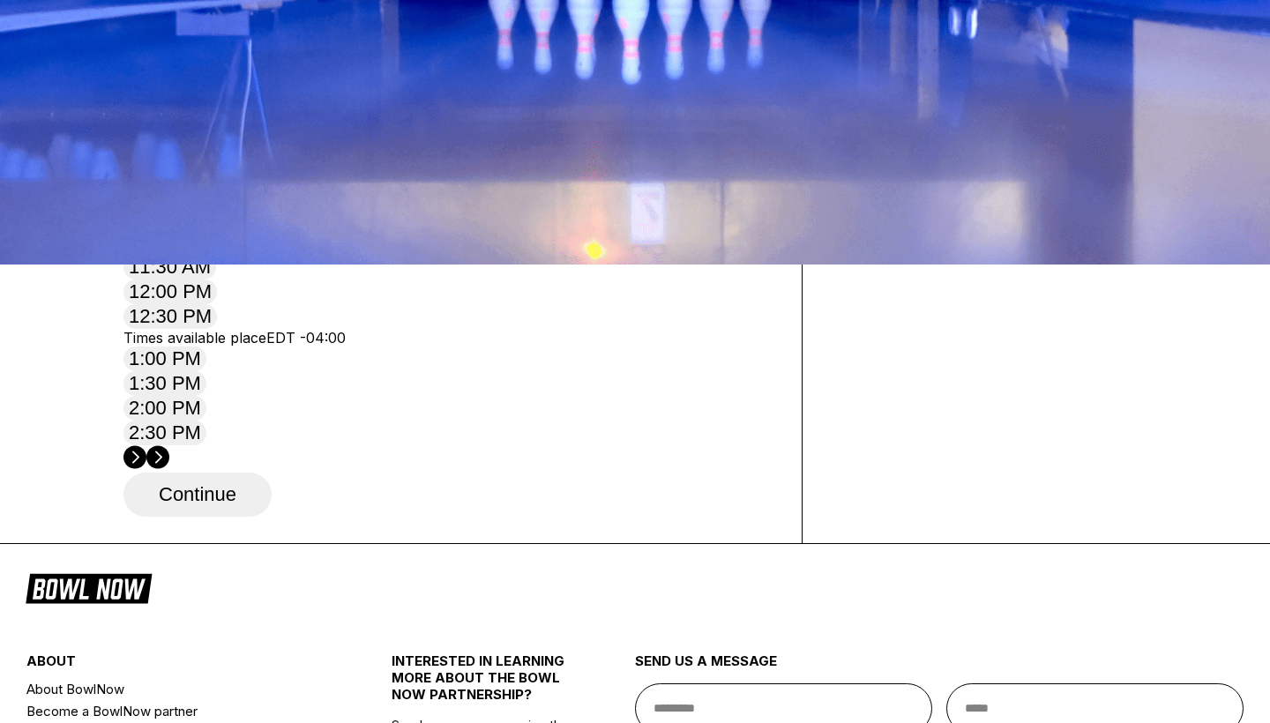
scroll to position [464, 0]
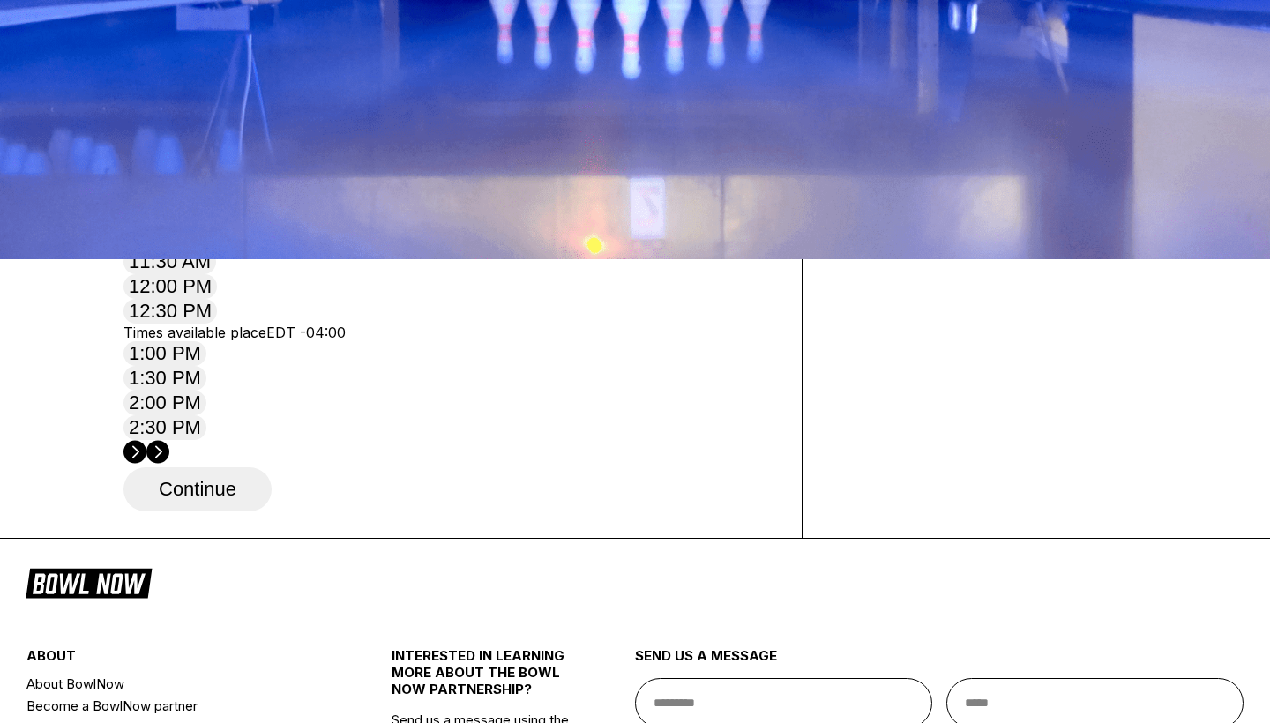
click at [216, 250] on button "11:00 AM" at bounding box center [169, 237] width 93 height 25
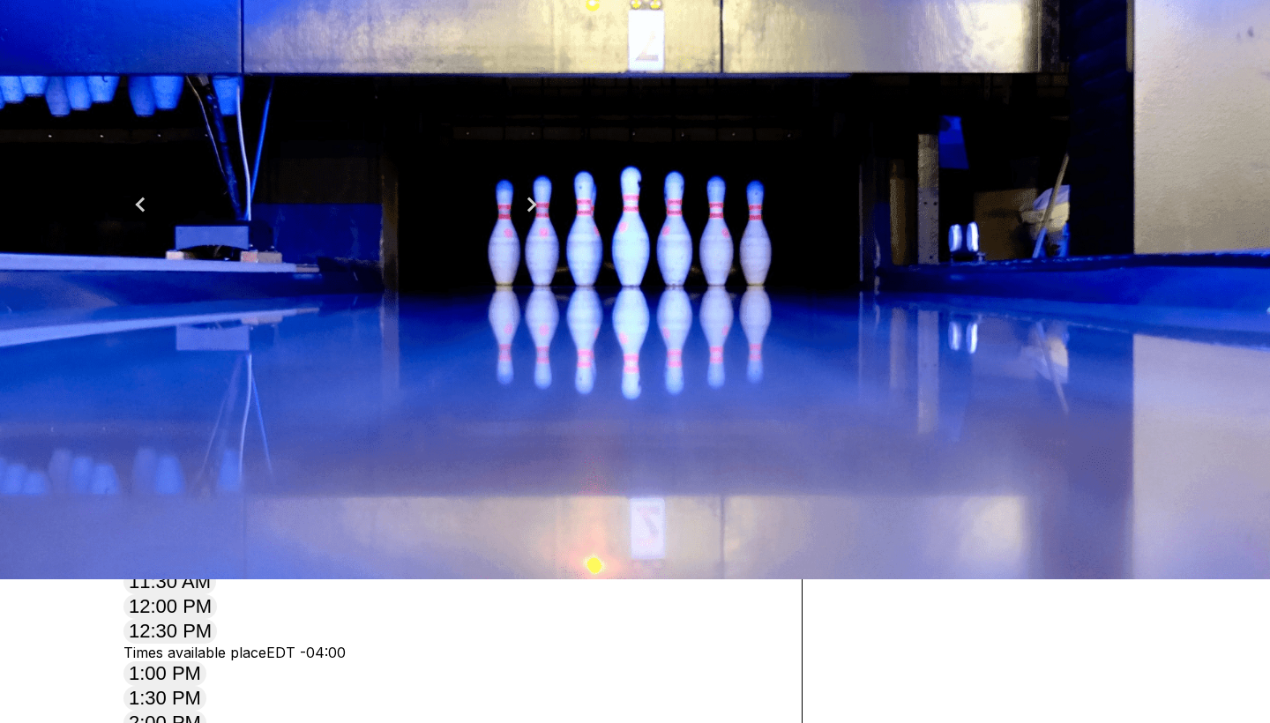
scroll to position [128, 0]
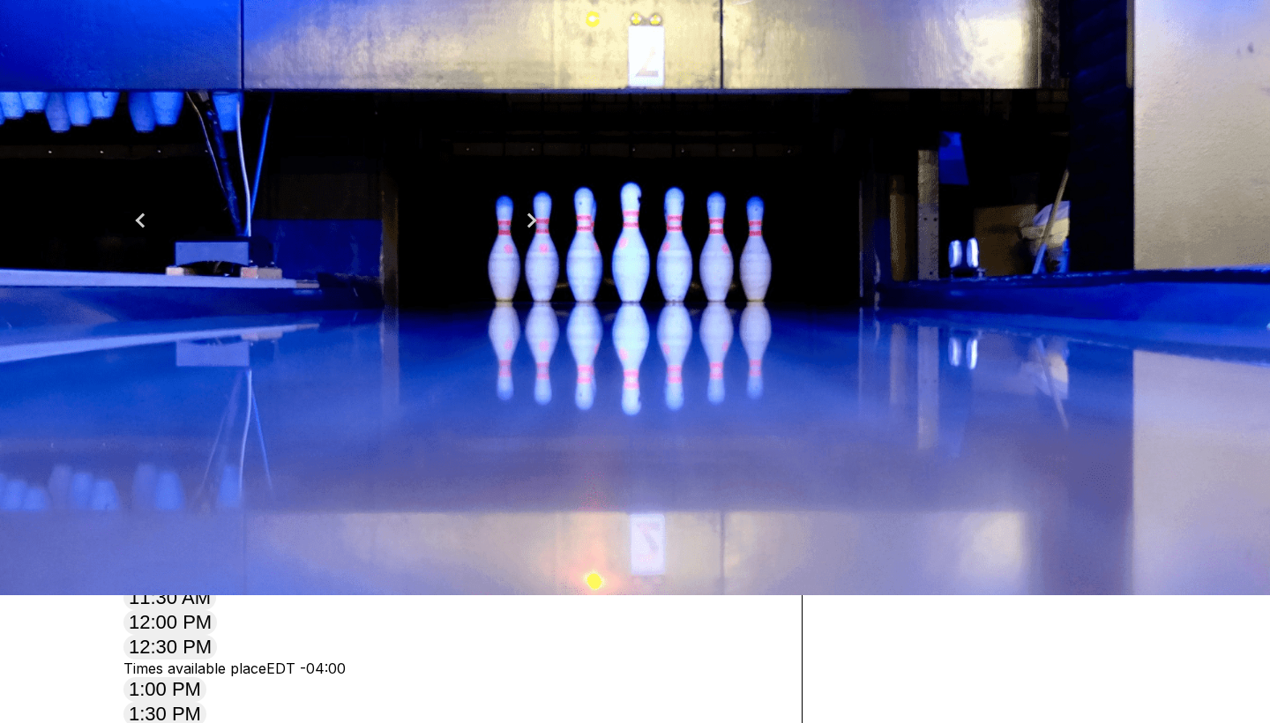
click at [1039, 425] on link "Change Product" at bounding box center [956, 406] width 175 height 38
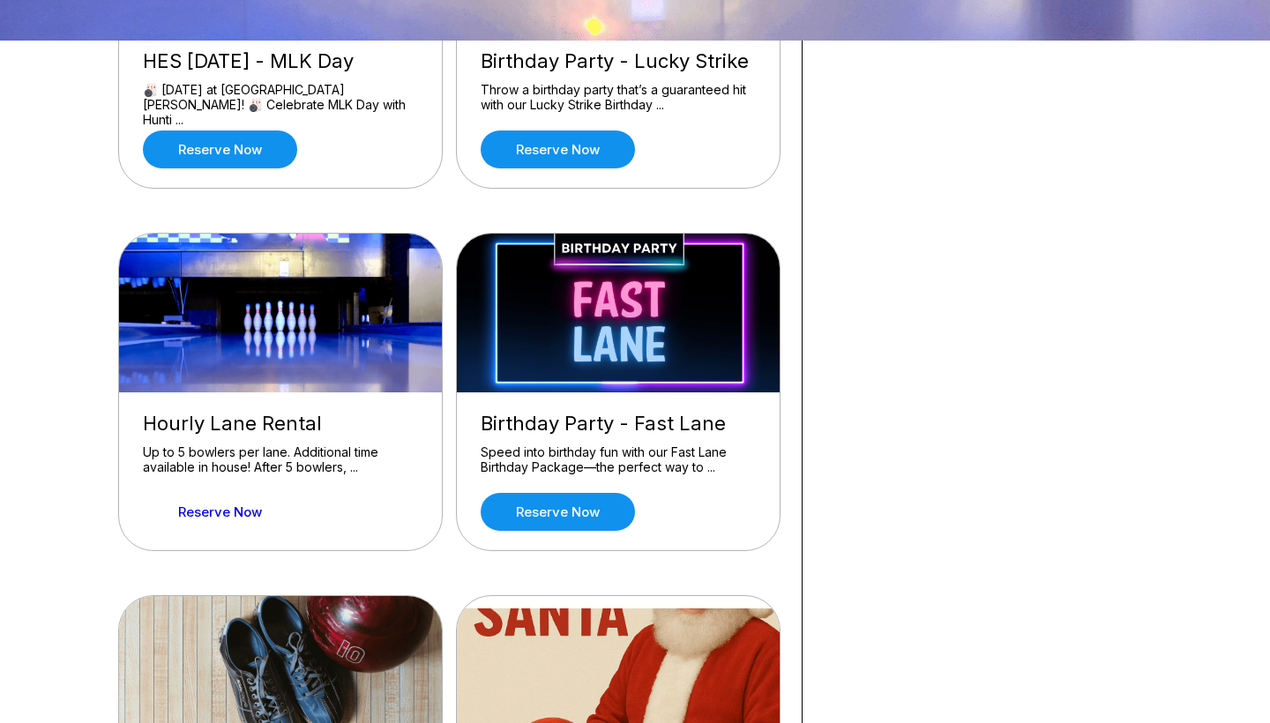
scroll to position [712, 0]
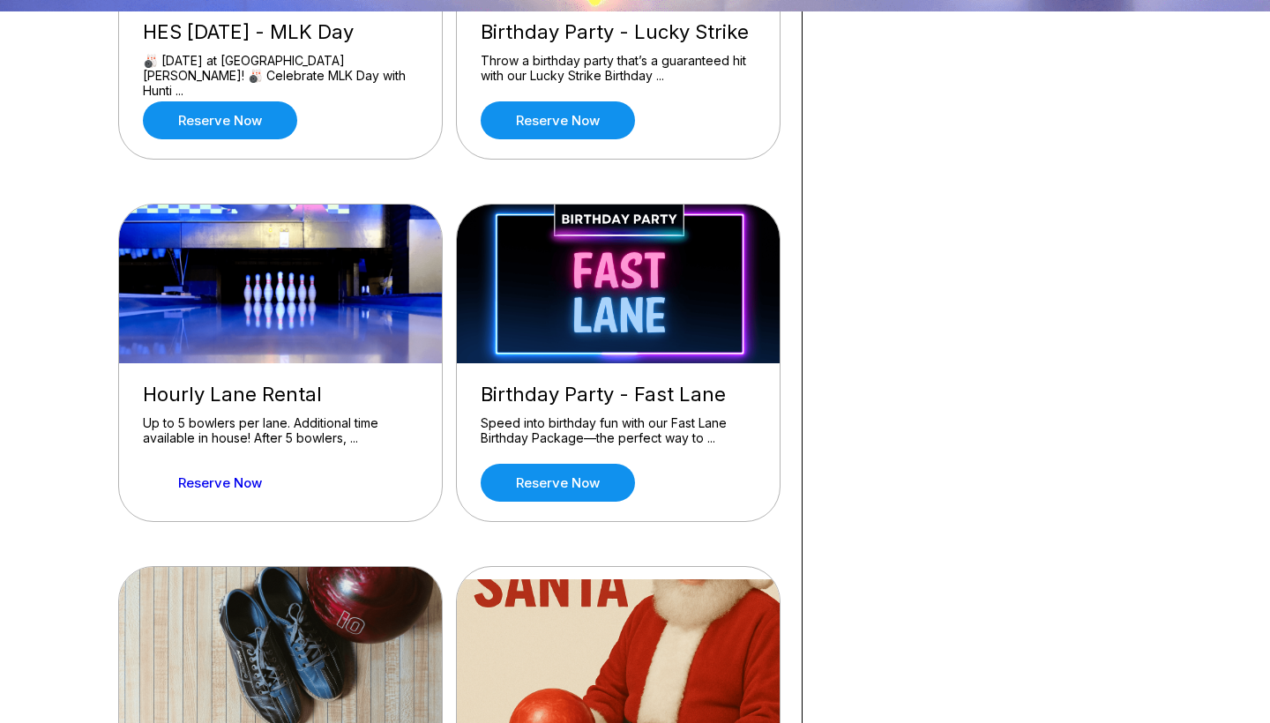
click at [219, 497] on link "Reserve now" at bounding box center [220, 483] width 154 height 38
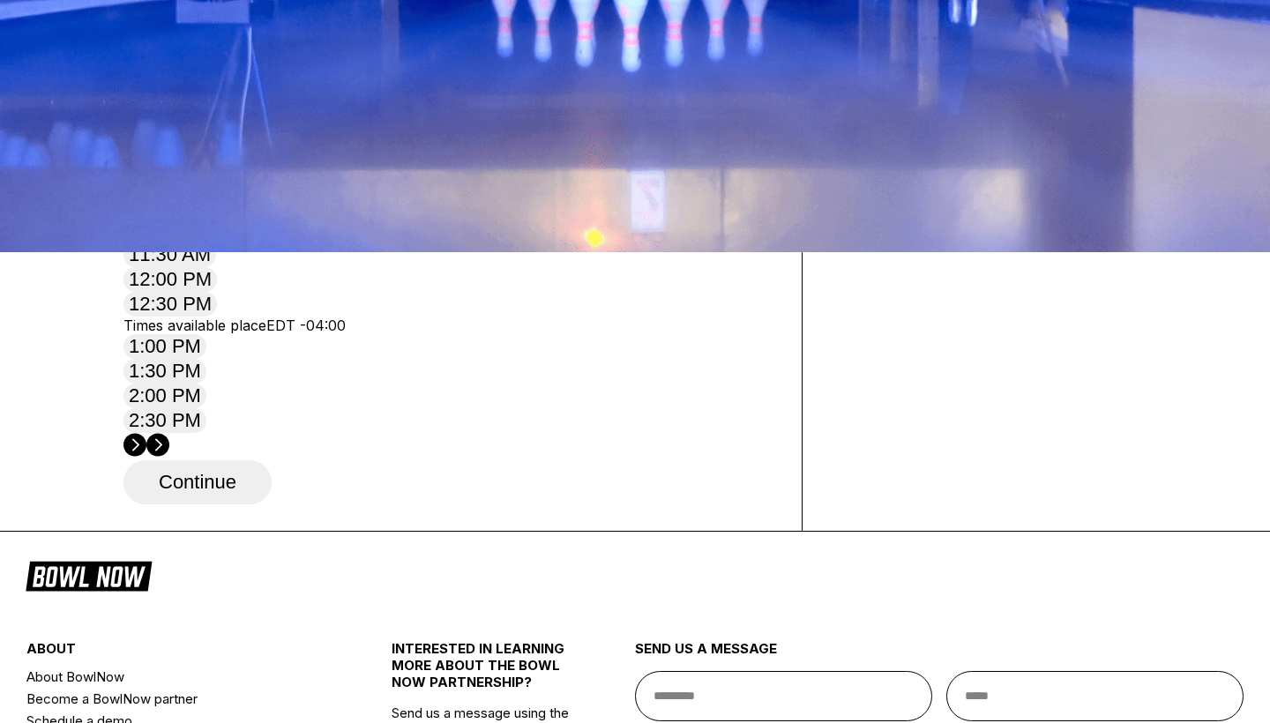
scroll to position [516, 0]
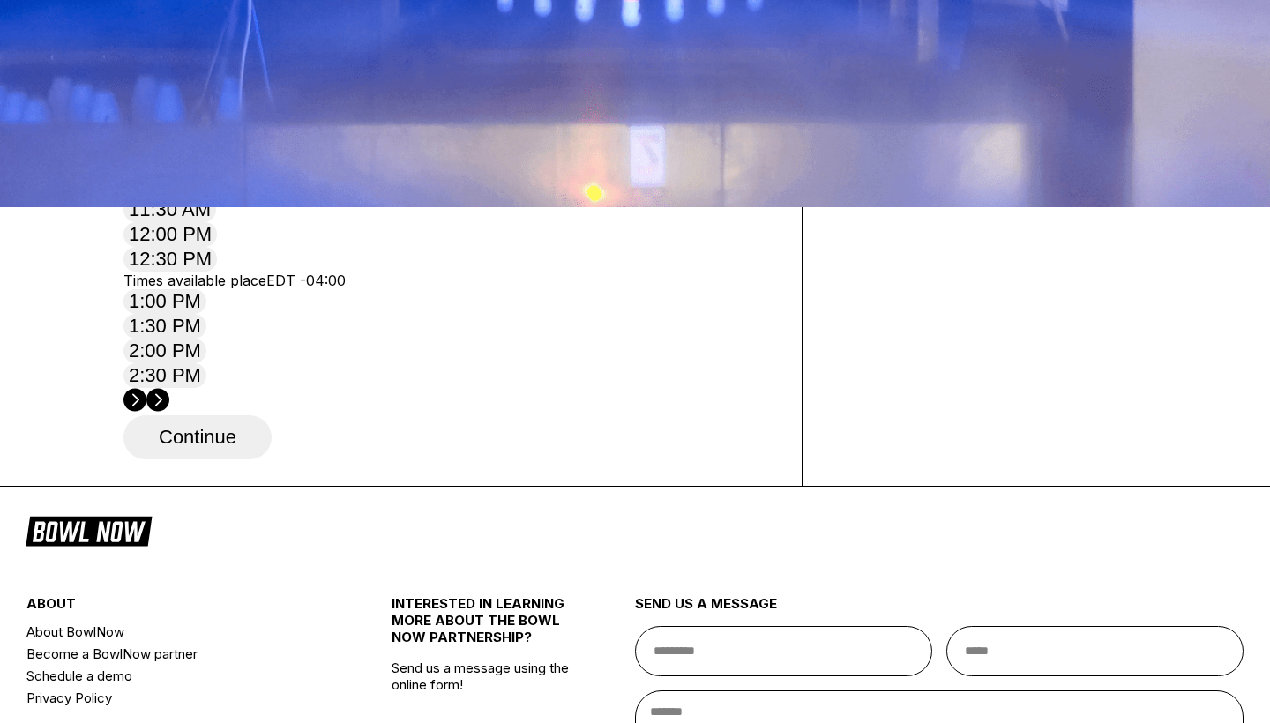
click at [216, 198] on button "11:00 AM" at bounding box center [169, 185] width 93 height 25
click at [229, 459] on button "Continue" at bounding box center [197, 437] width 148 height 44
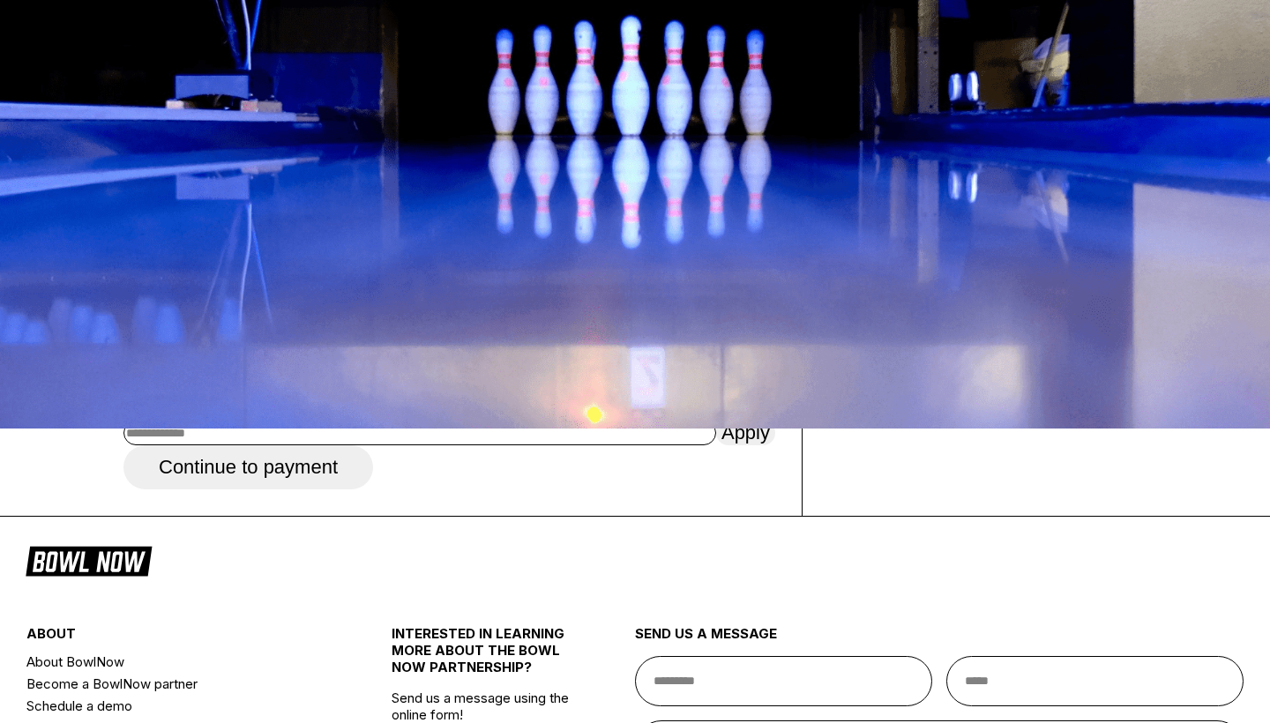
scroll to position [273, 0]
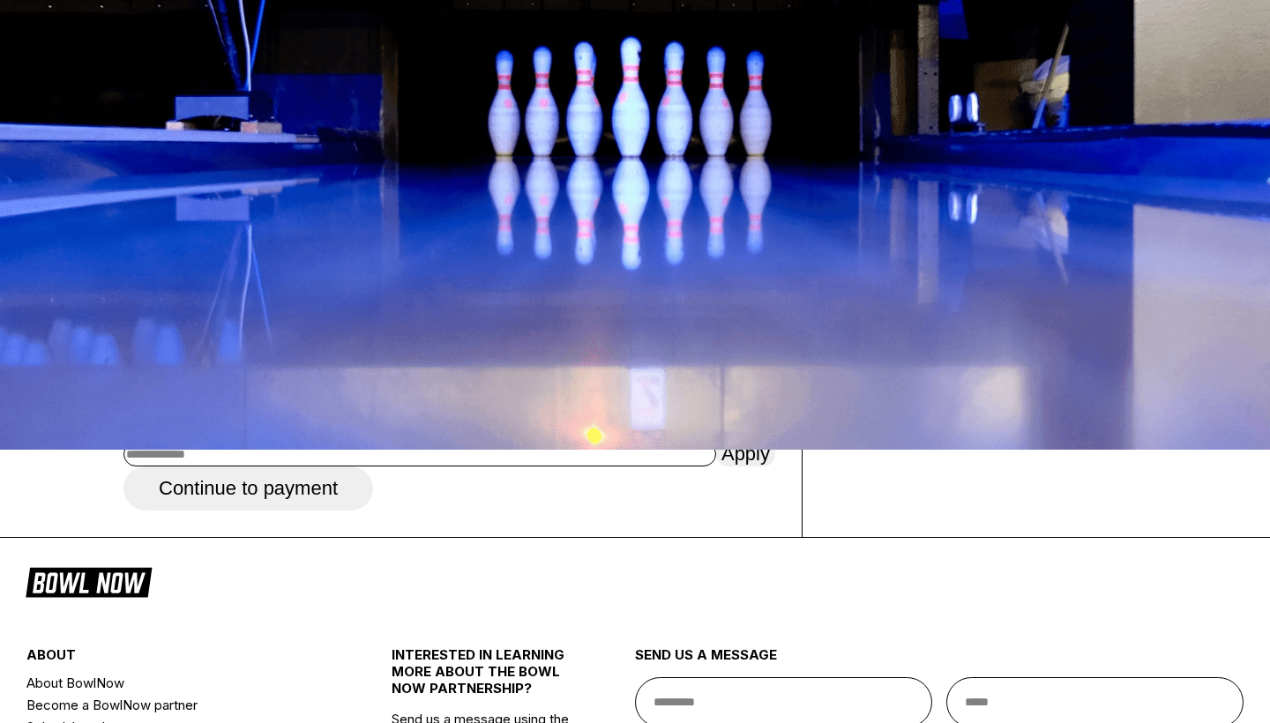
click at [495, 56] on label "Refund Policy: Reservations are non-refundable, but may be applied to a resched…" at bounding box center [446, 11] width 646 height 88
